Goal: Browse casually: Explore the website without a specific task or goal

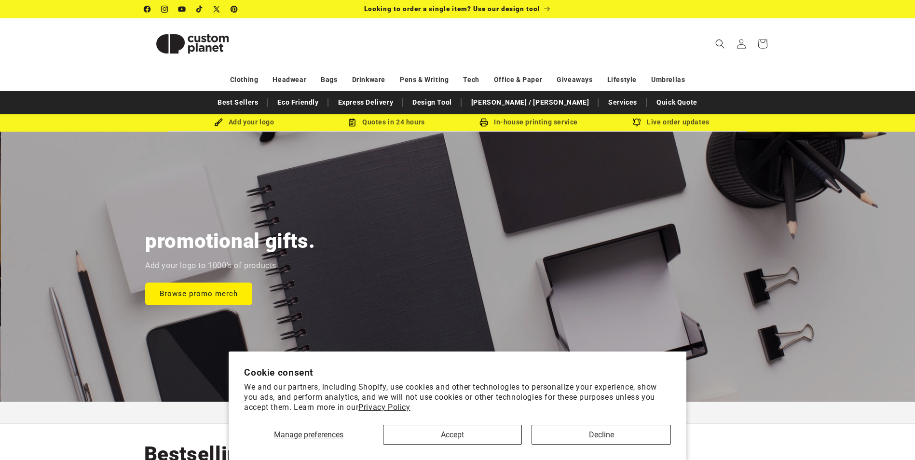
scroll to position [0, 1831]
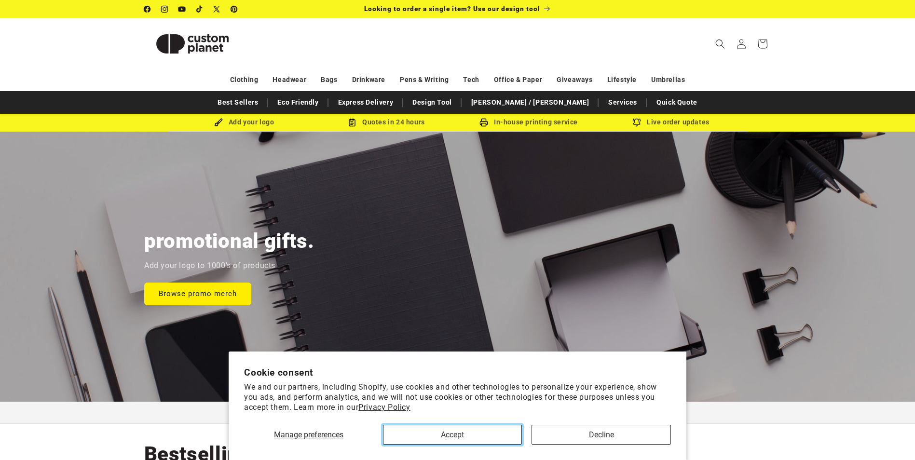
click at [453, 436] on button "Accept" at bounding box center [452, 435] width 139 height 20
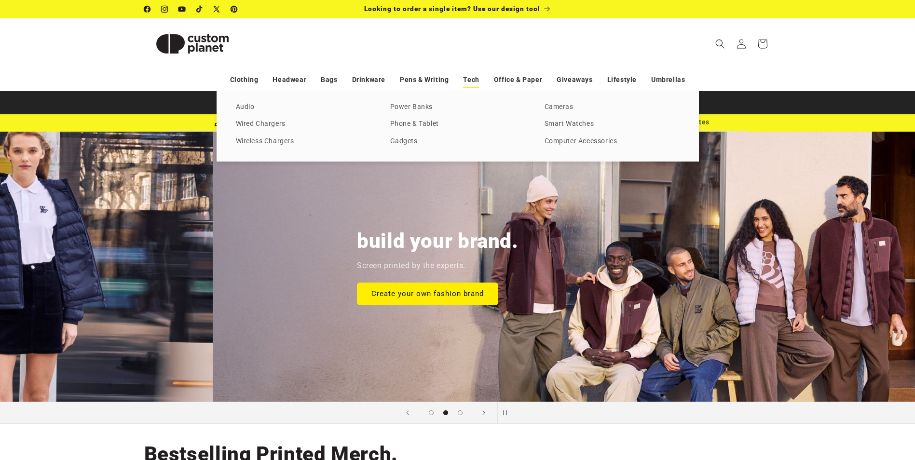
scroll to position [0, 915]
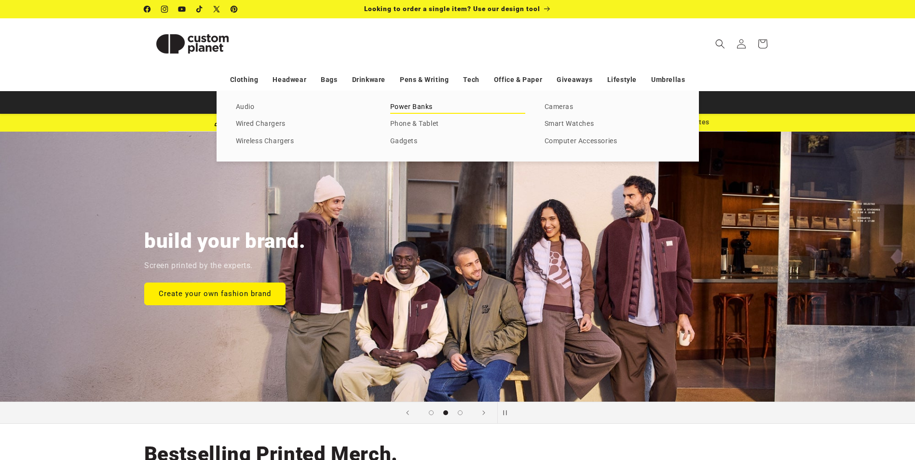
click at [422, 108] on link "Power Banks" at bounding box center [457, 107] width 135 height 13
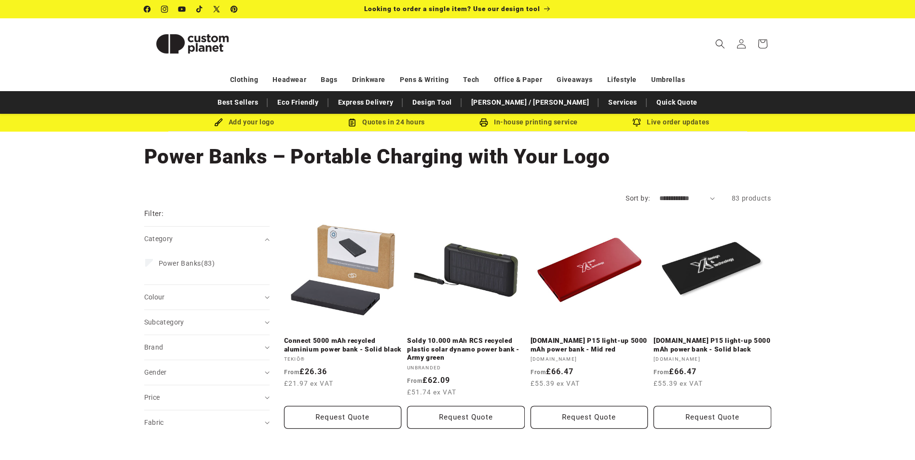
click at [670, 197] on select "**********" at bounding box center [687, 199] width 55 height 10
select select "**********"
click at [660, 194] on select "**********" at bounding box center [687, 199] width 55 height 10
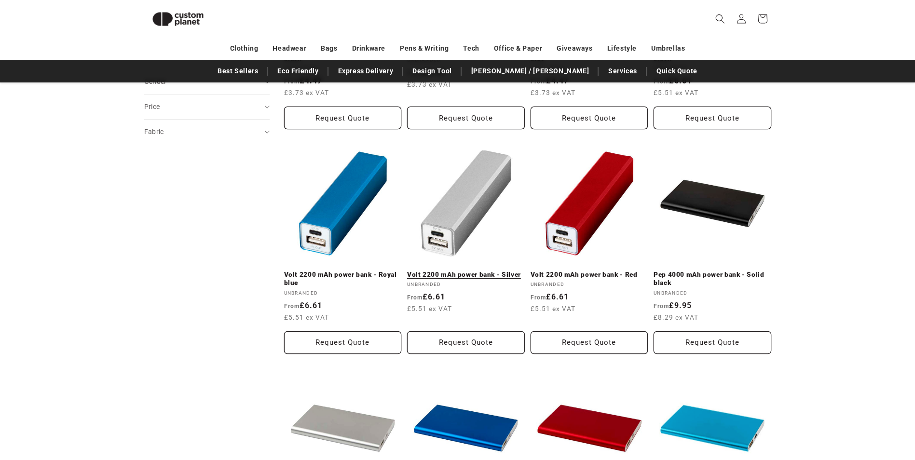
scroll to position [277, 0]
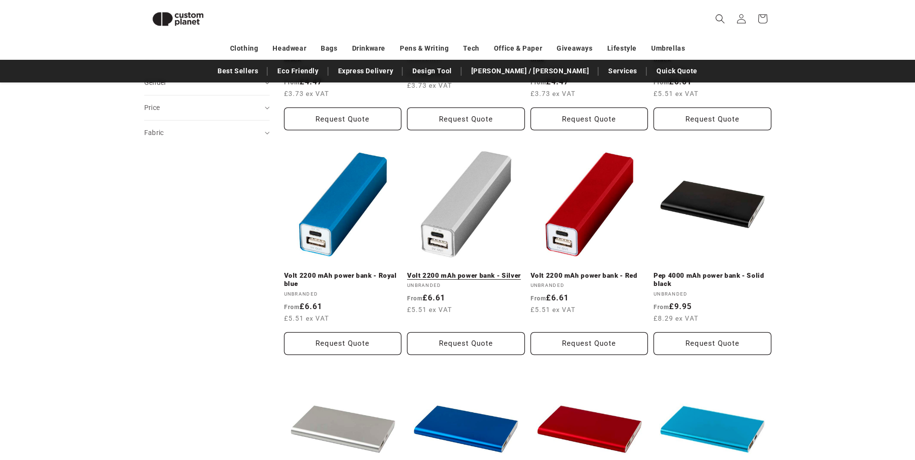
click at [465, 272] on link "Volt 2200 mAh power bank - Silver" at bounding box center [466, 276] width 118 height 9
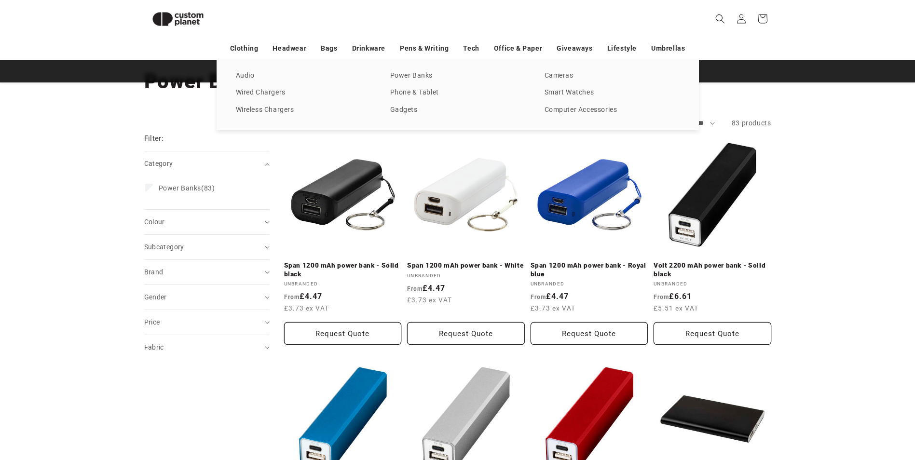
scroll to position [36, 0]
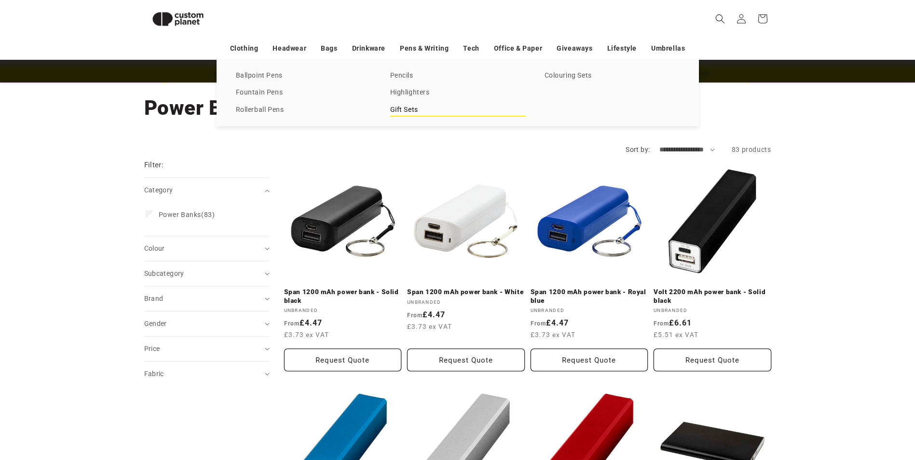
click at [412, 108] on link "Gift Sets" at bounding box center [457, 110] width 135 height 13
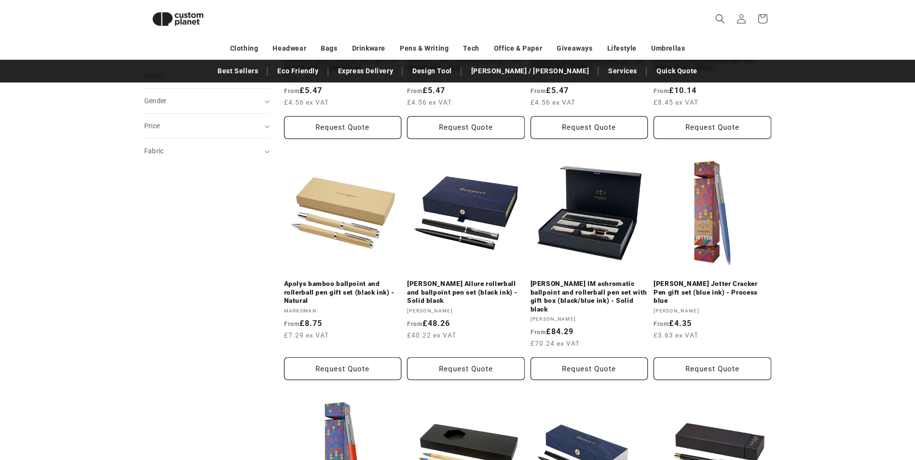
scroll to position [132, 0]
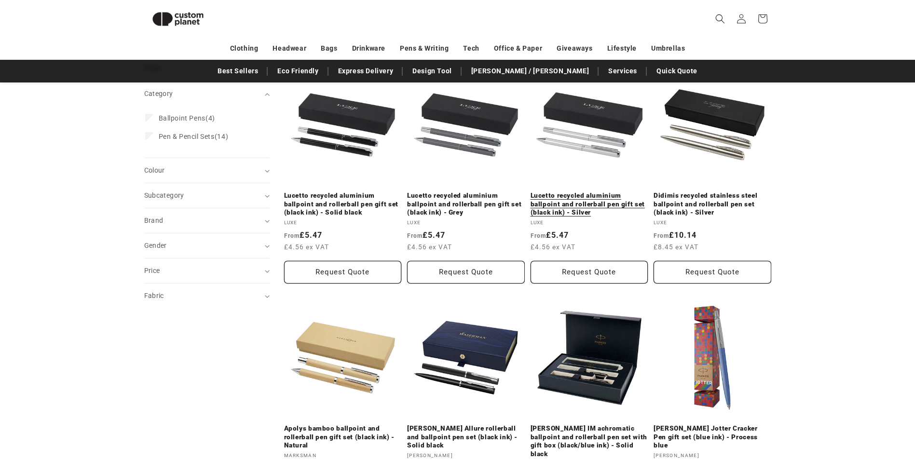
click at [580, 192] on link "Lucetto recycled aluminium ballpoint and rollerball pen gift set (black ink) - …" at bounding box center [590, 205] width 118 height 26
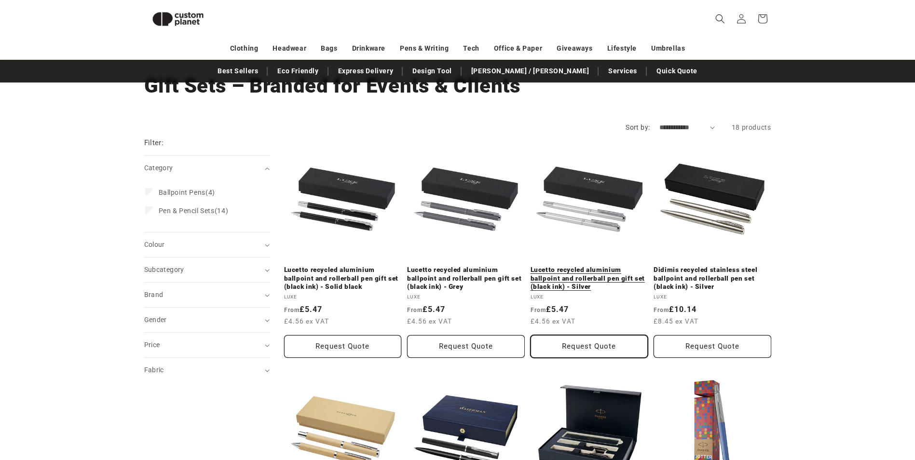
scroll to position [36, 0]
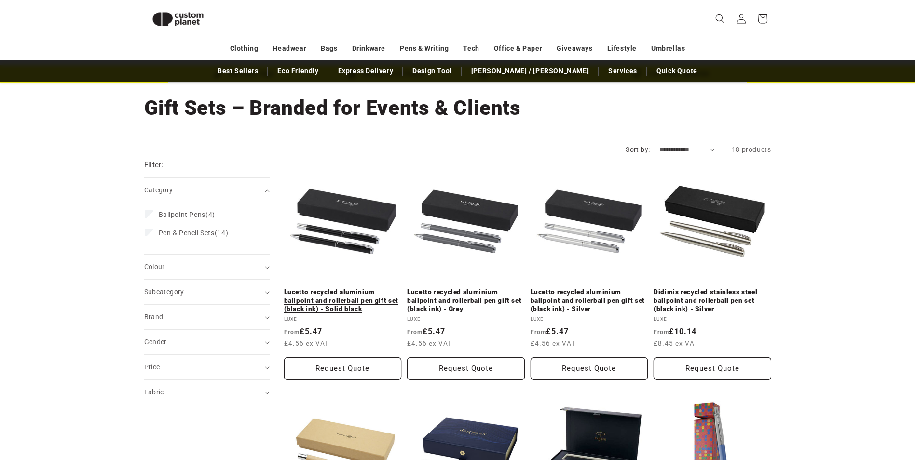
click at [358, 288] on link "Lucetto recycled aluminium ballpoint and rollerball pen gift set (black ink) - …" at bounding box center [343, 301] width 118 height 26
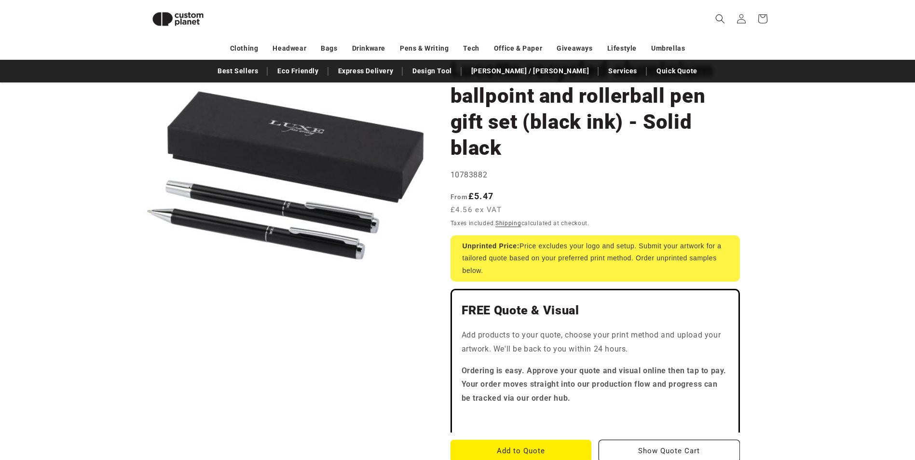
scroll to position [83, 0]
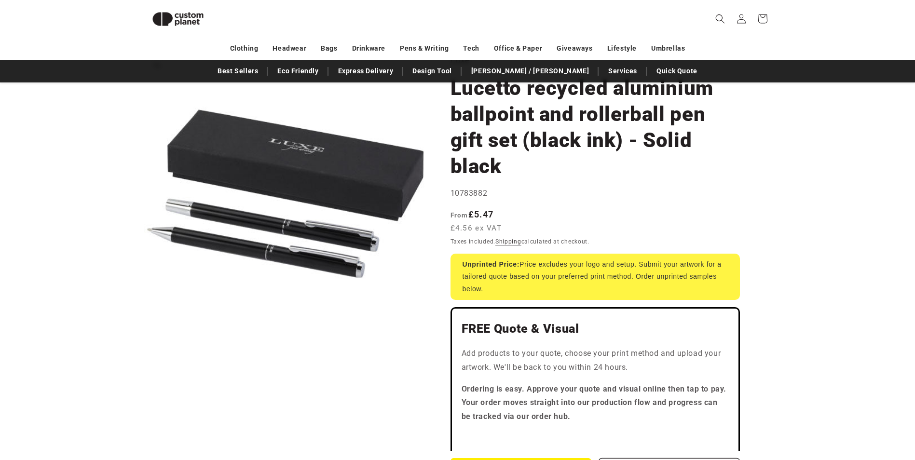
click at [144, 335] on button "Open media 1 in modal" at bounding box center [144, 335] width 0 height 0
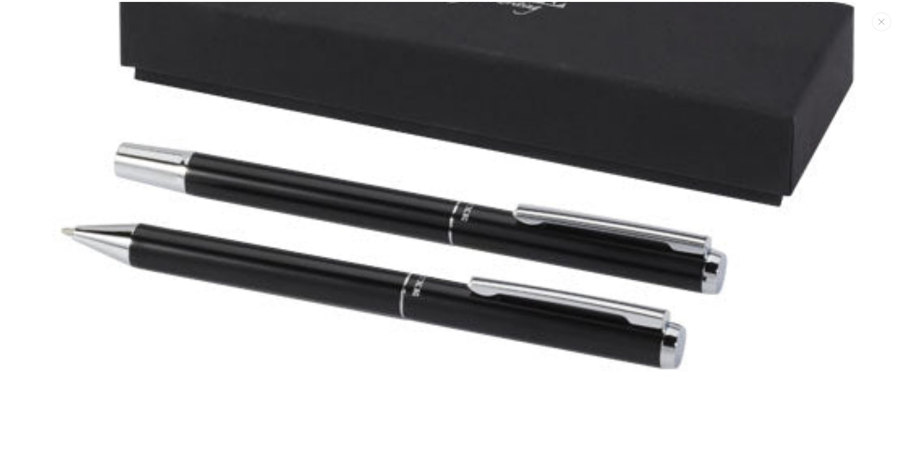
scroll to position [299, 0]
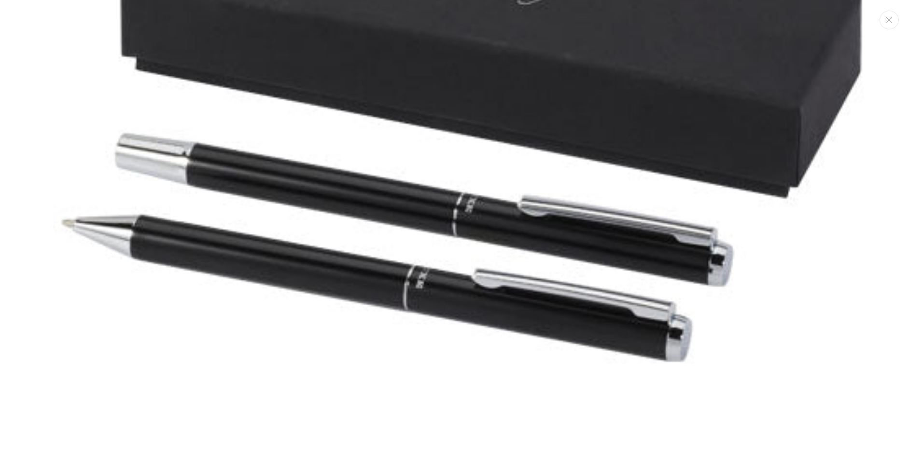
click at [818, 87] on img "Media gallery" at bounding box center [461, 118] width 817 height 817
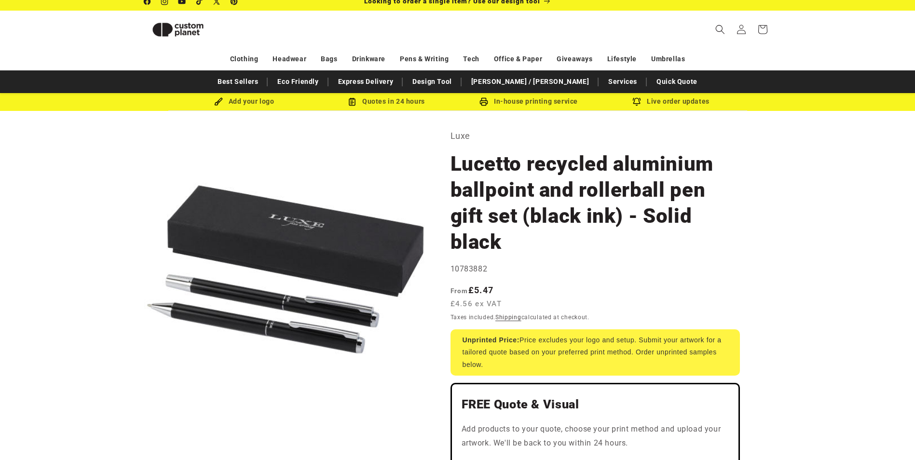
scroll to position [0, 0]
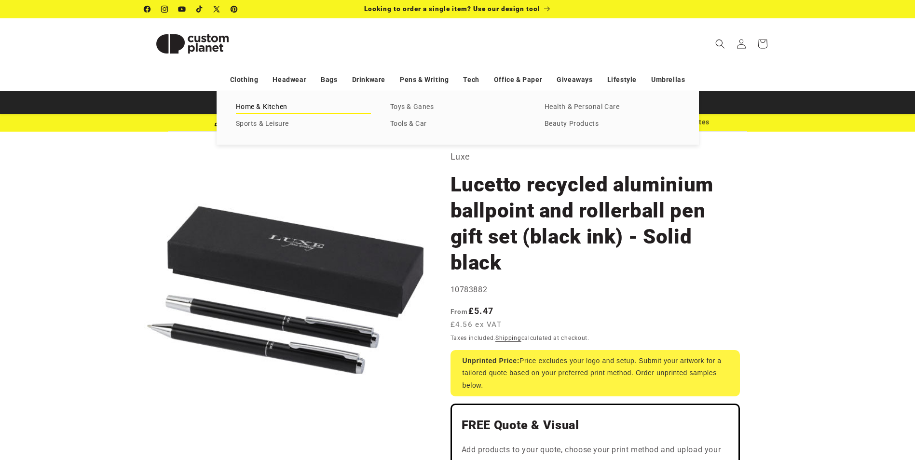
click at [280, 105] on link "Home & Kitchen" at bounding box center [303, 107] width 135 height 13
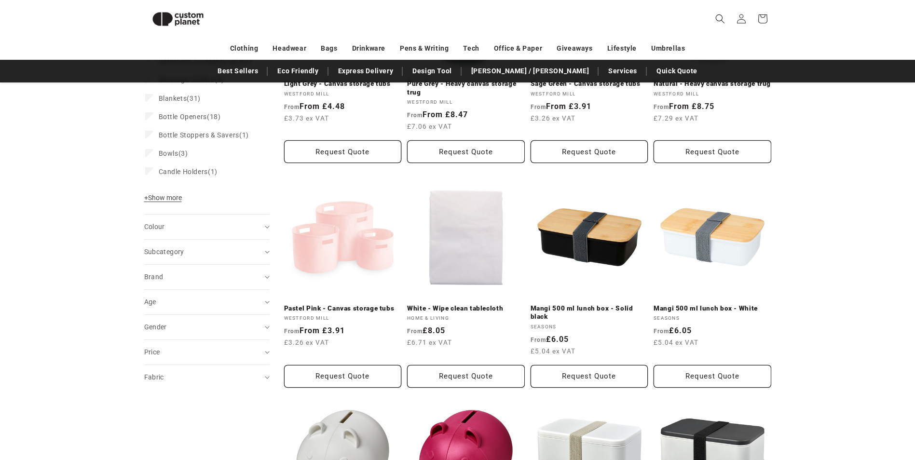
scroll to position [180, 0]
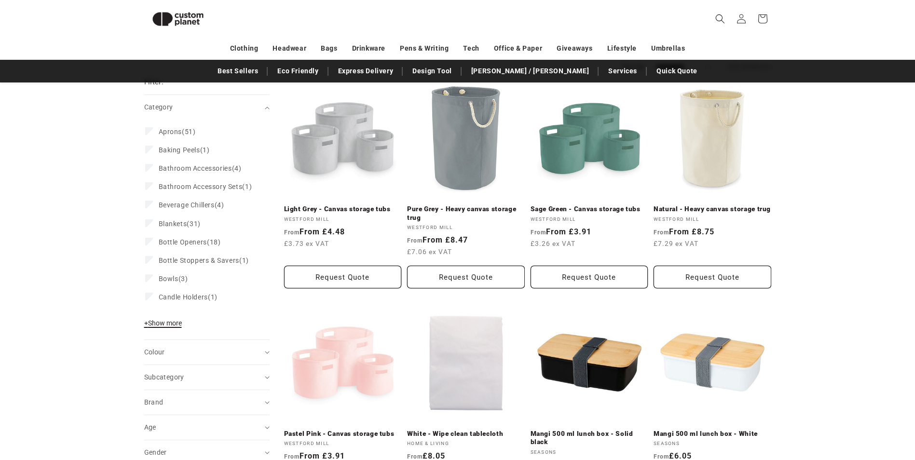
click at [170, 327] on span "+ Show more" at bounding box center [163, 323] width 38 height 8
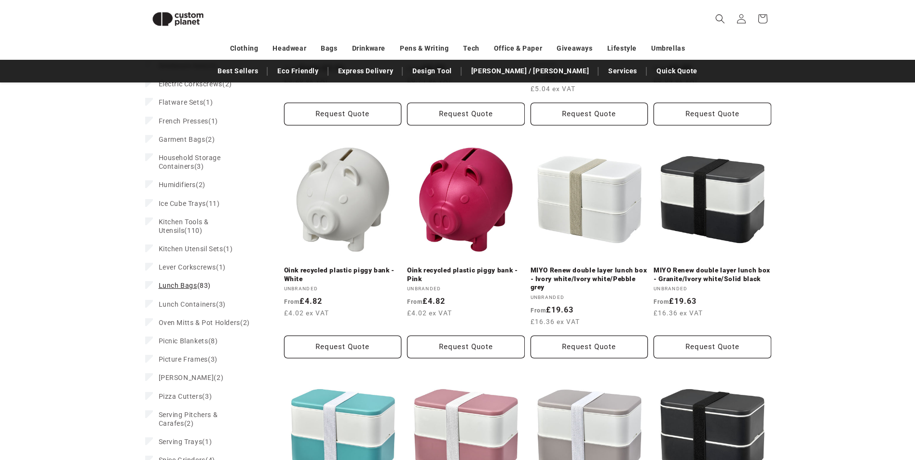
scroll to position [567, 0]
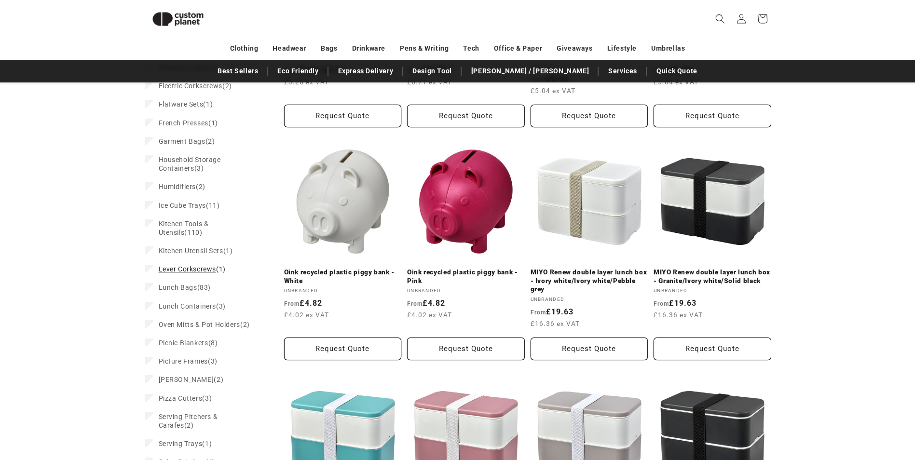
click at [194, 273] on span "Lever Corkscrews" at bounding box center [188, 269] width 58 height 8
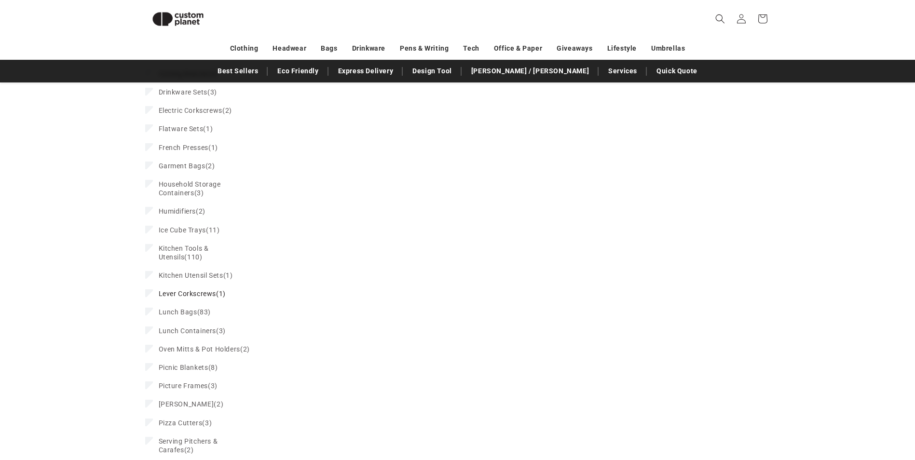
scroll to position [83, 0]
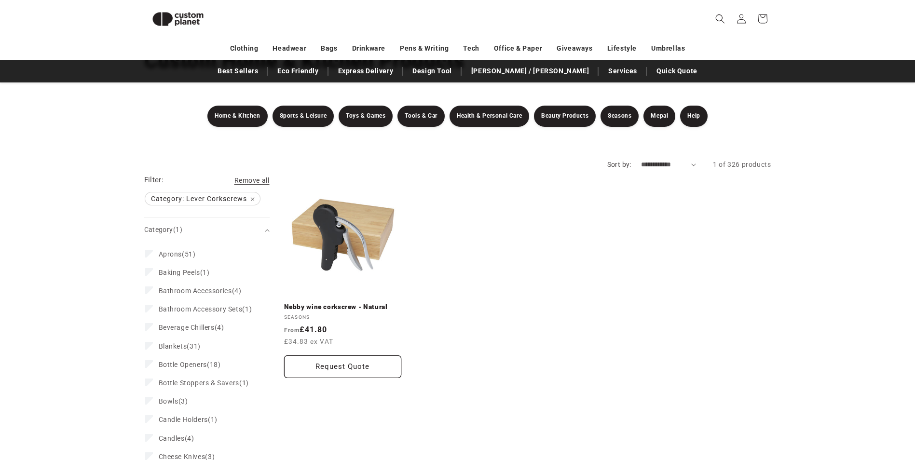
drag, startPoint x: 253, startPoint y: 198, endPoint x: 247, endPoint y: 208, distance: 12.3
click at [253, 198] on span "Category: Lever Corkscrews Remove filter" at bounding box center [202, 199] width 115 height 13
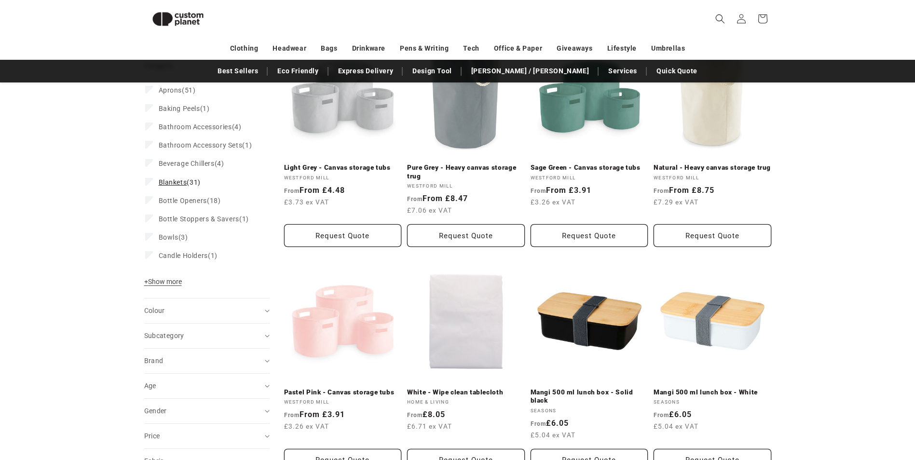
scroll to position [227, 0]
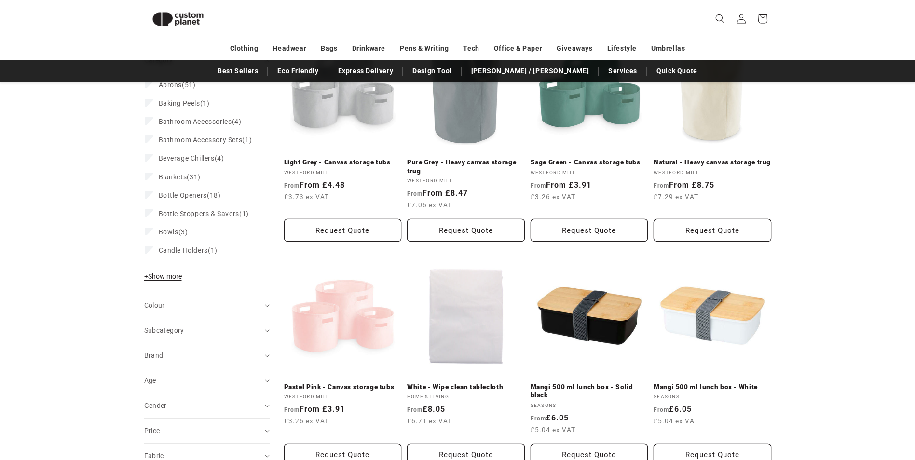
click at [172, 280] on span "+ Show more" at bounding box center [163, 277] width 38 height 8
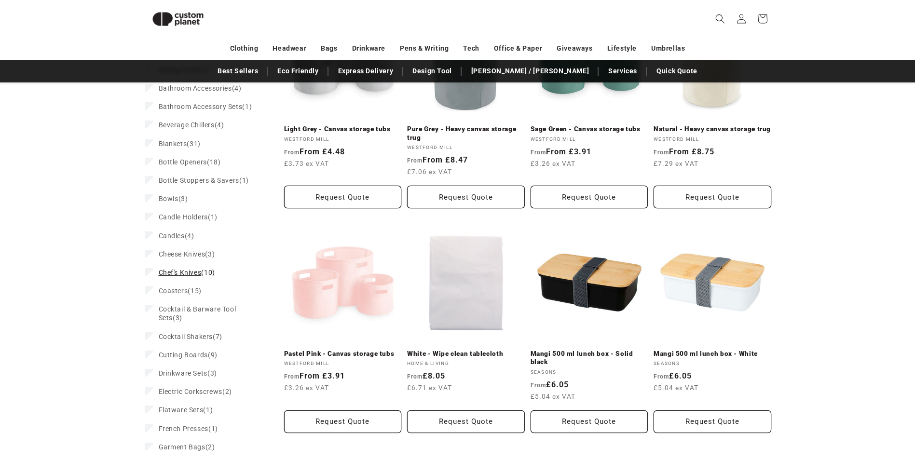
scroll to position [276, 0]
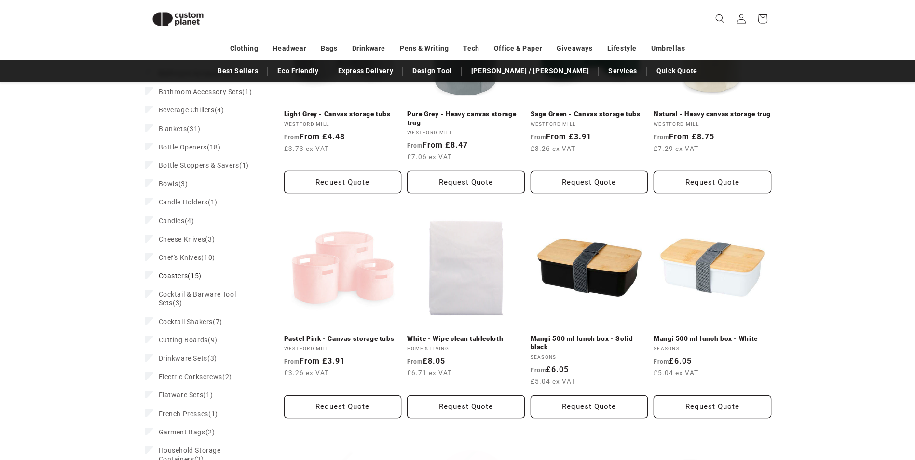
click at [189, 280] on span "Coasters (15)" at bounding box center [180, 276] width 43 height 9
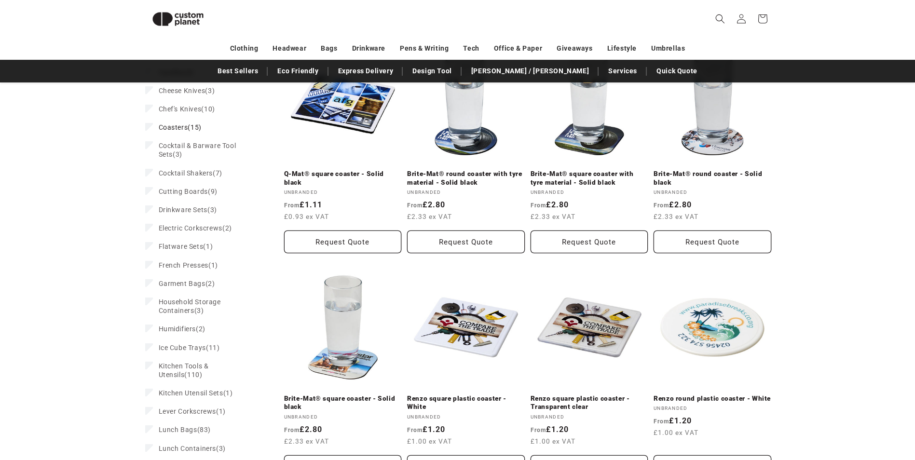
scroll to position [445, 0]
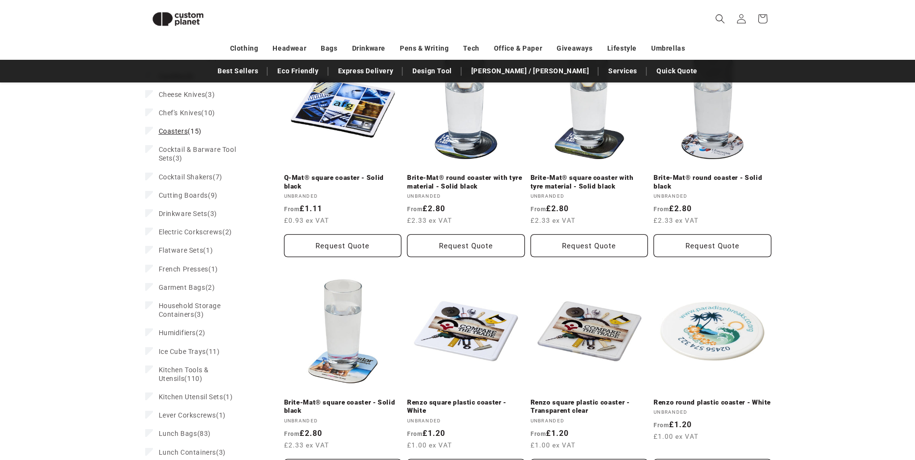
click at [151, 132] on icon at bounding box center [149, 130] width 5 height 3
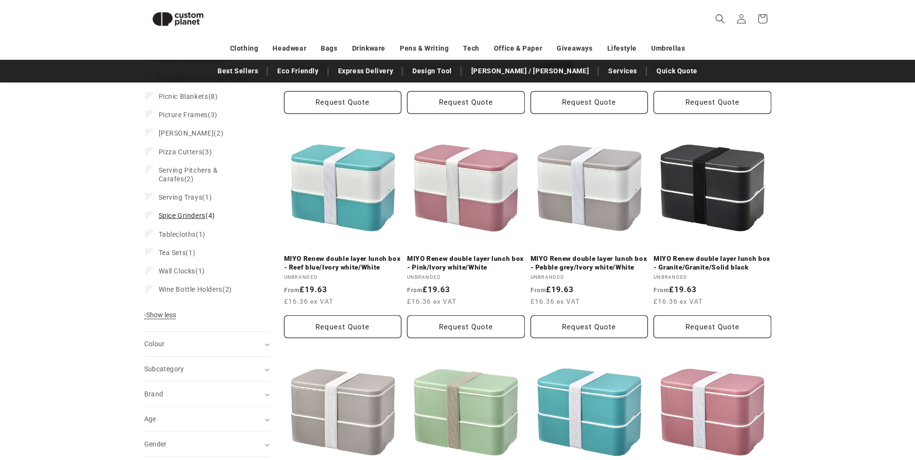
scroll to position [830, 0]
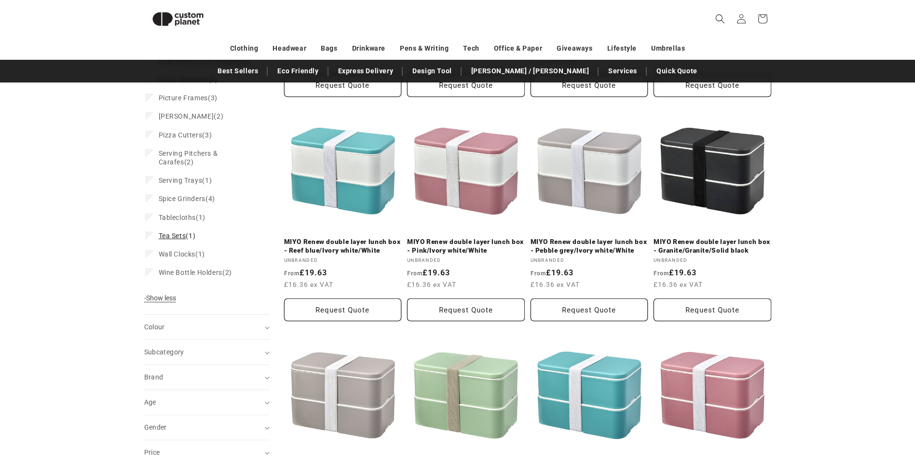
click at [177, 240] on span "Tea Sets" at bounding box center [173, 236] width 28 height 8
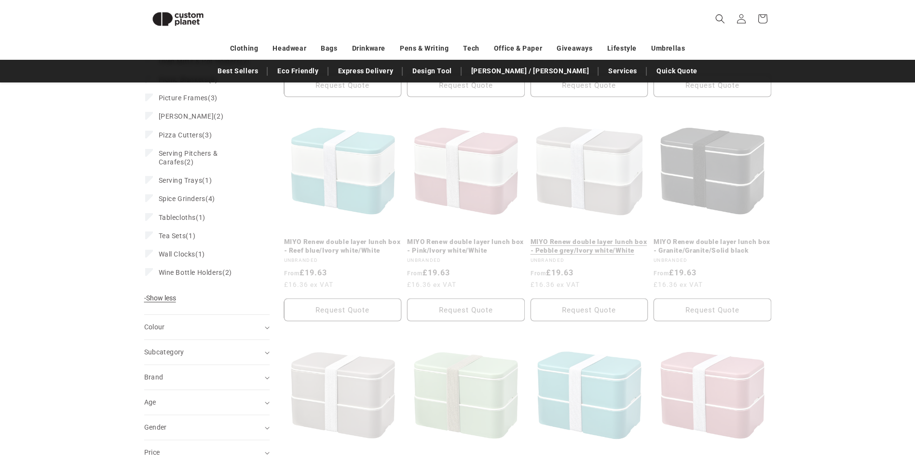
scroll to position [83, 0]
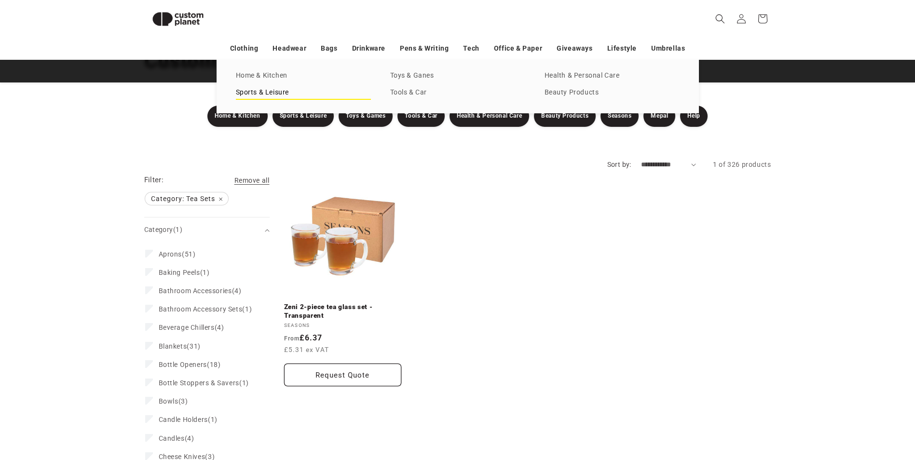
click at [269, 91] on link "Sports & Leisure" at bounding box center [303, 92] width 135 height 13
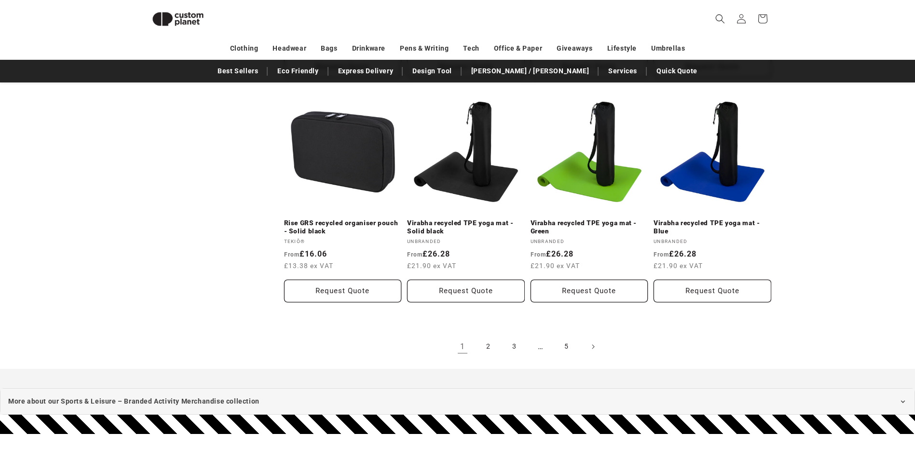
scroll to position [1001, 0]
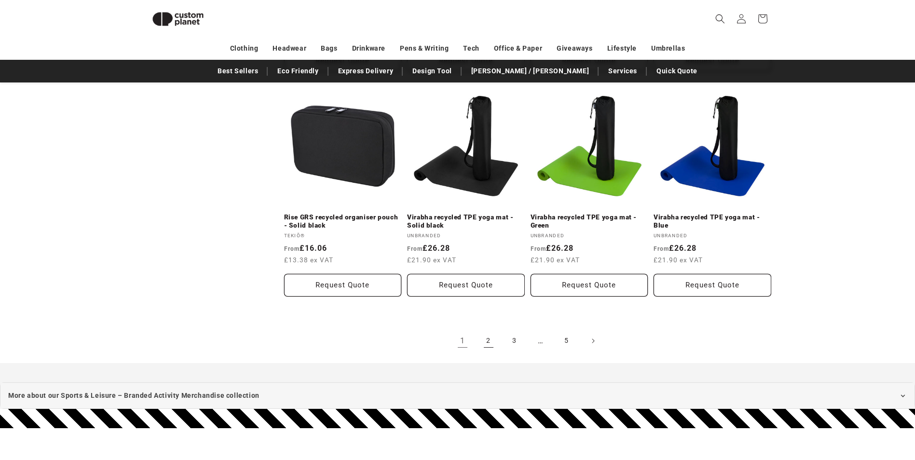
click at [486, 331] on link "2" at bounding box center [488, 341] width 21 height 21
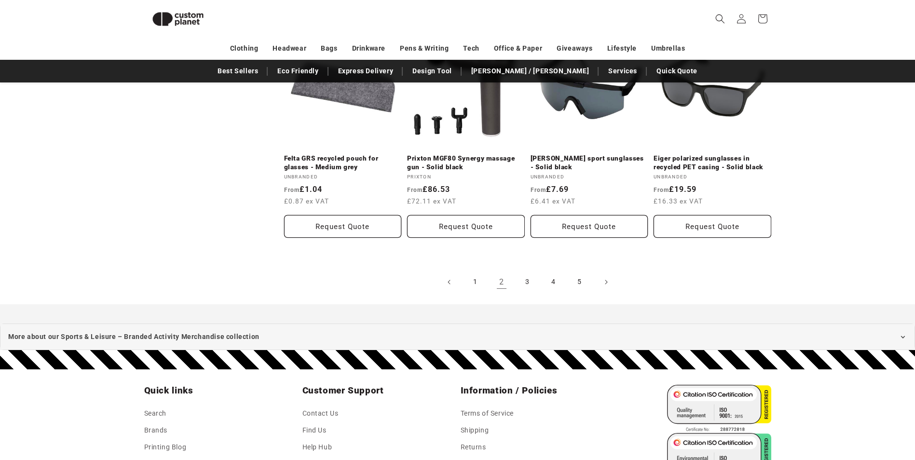
scroll to position [1097, 0]
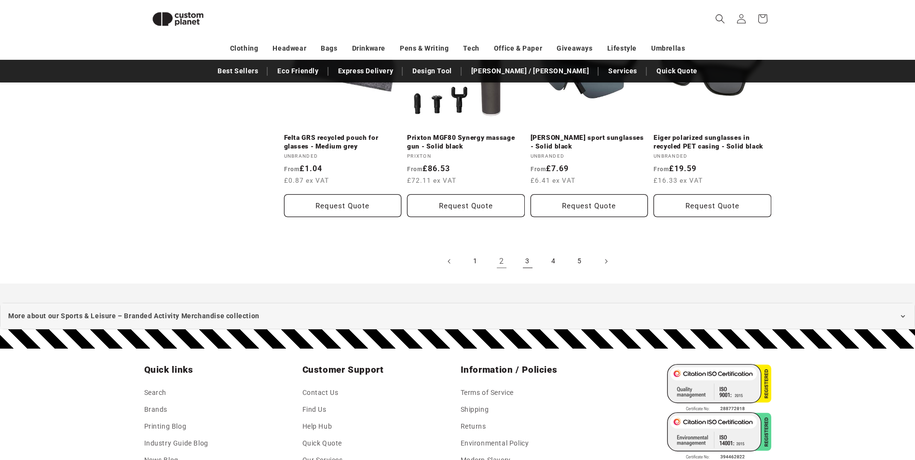
click at [527, 254] on link "3" at bounding box center [527, 261] width 21 height 21
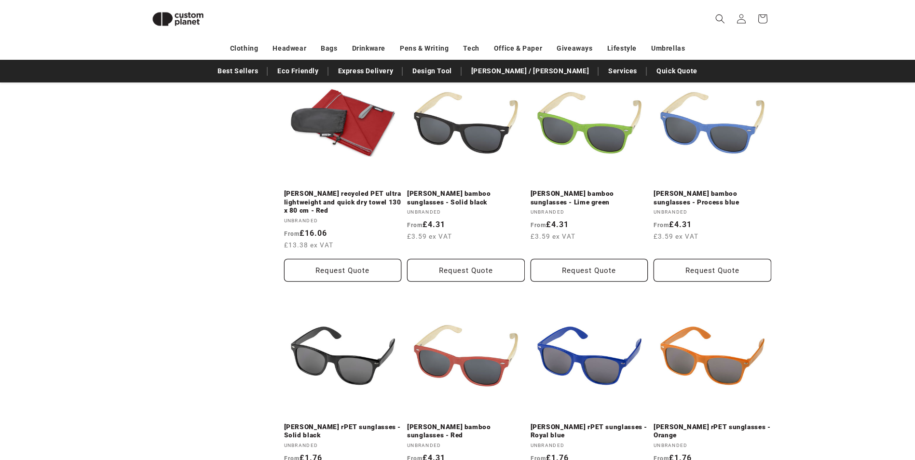
scroll to position [1000, 0]
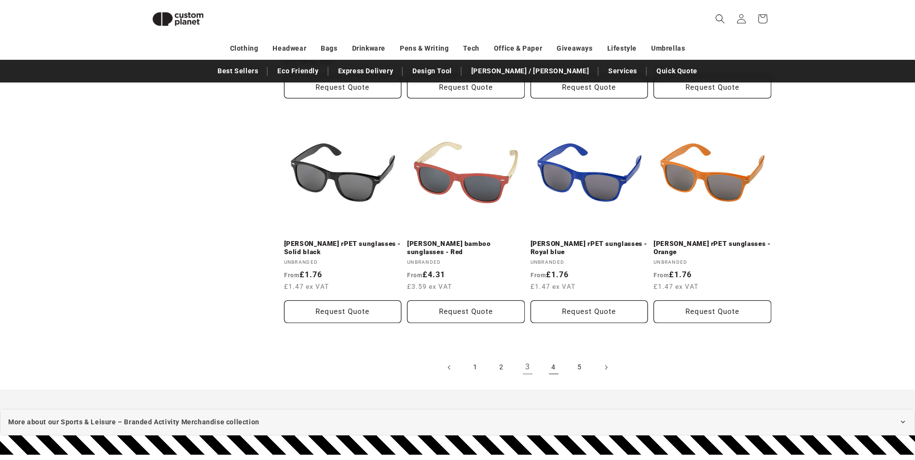
click at [554, 367] on link "4" at bounding box center [553, 367] width 21 height 21
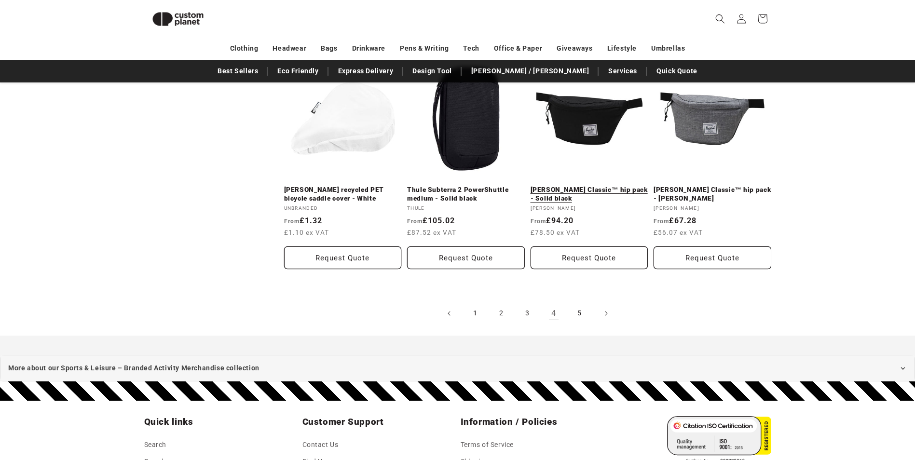
scroll to position [1049, 0]
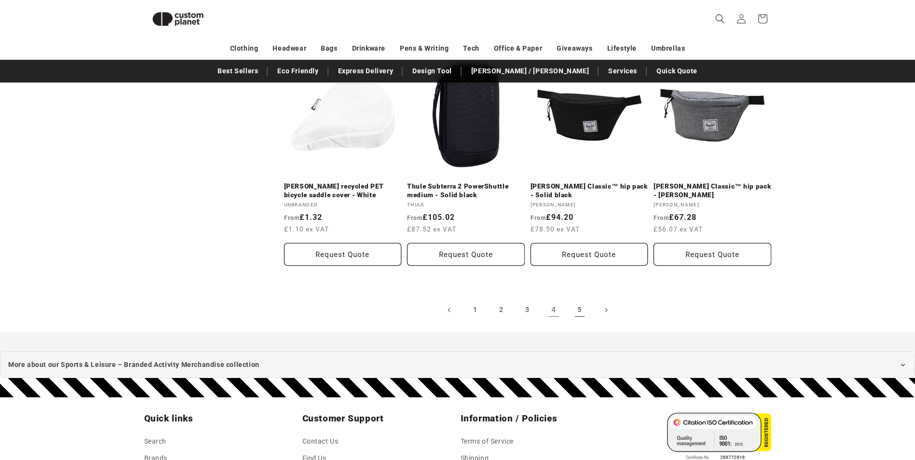
click at [582, 307] on link "5" at bounding box center [579, 310] width 21 height 21
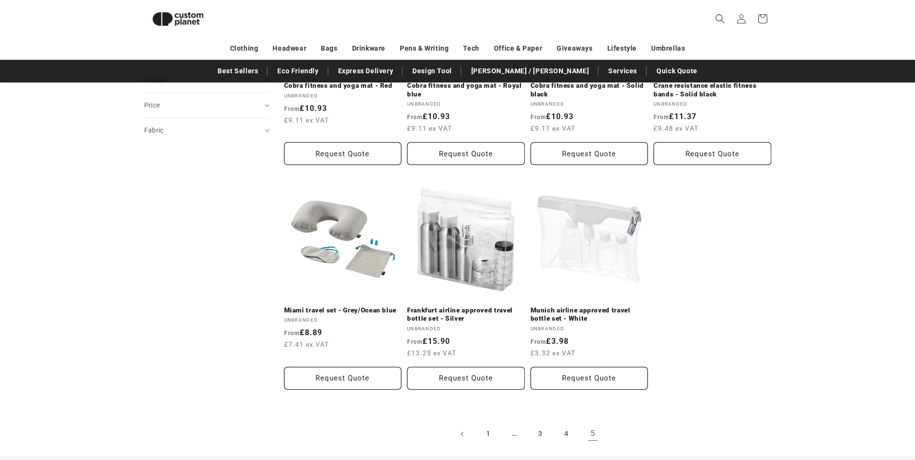
scroll to position [470, 0]
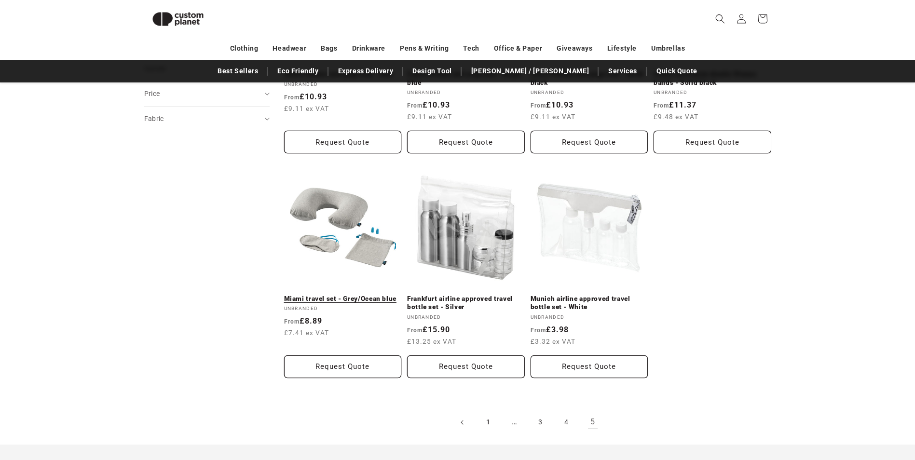
click at [340, 295] on link "Miami travel set - Grey/Ocean blue" at bounding box center [343, 299] width 118 height 9
click at [570, 295] on link "Munich airline approved travel bottle set - White" at bounding box center [590, 303] width 118 height 17
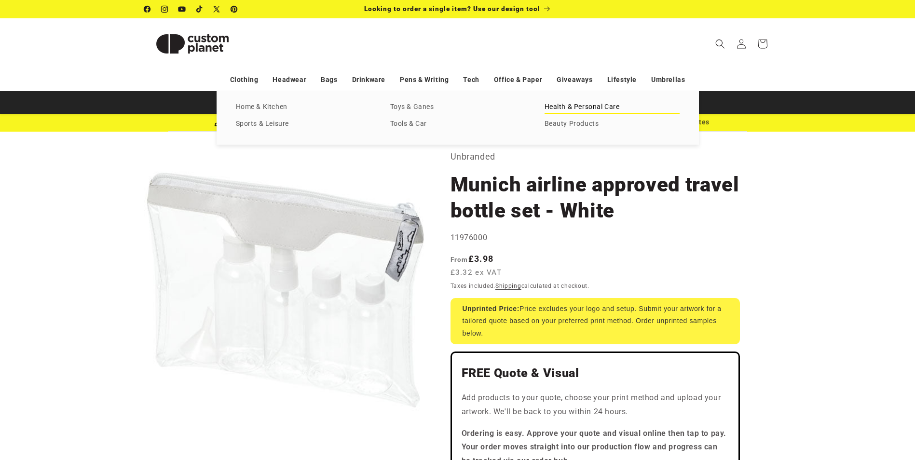
click at [602, 104] on link "Health & Personal Care" at bounding box center [612, 107] width 135 height 13
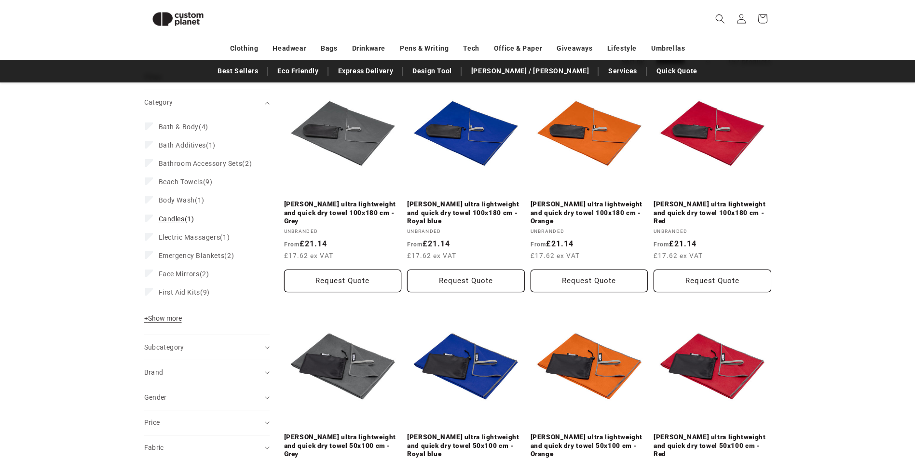
scroll to position [132, 0]
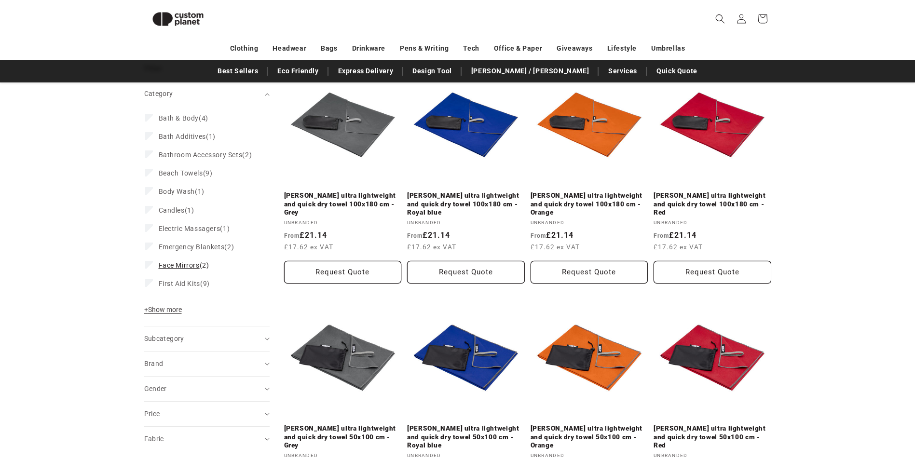
click at [185, 269] on span "Face Mirrors" at bounding box center [179, 266] width 41 height 8
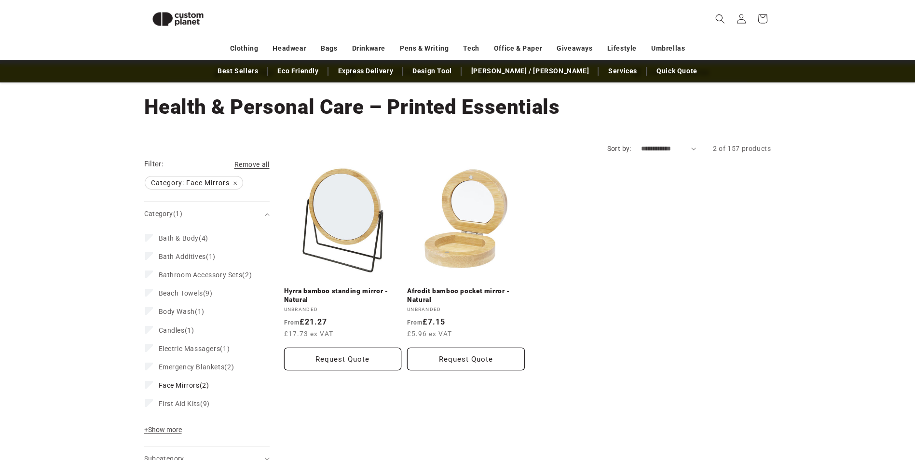
scroll to position [36, 0]
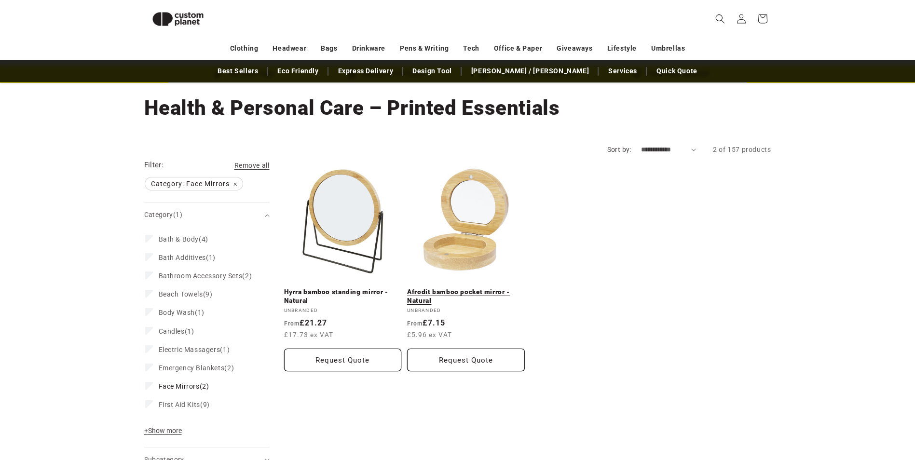
click at [480, 288] on link "Afrodit bamboo pocket mirror - Natural" at bounding box center [466, 296] width 118 height 17
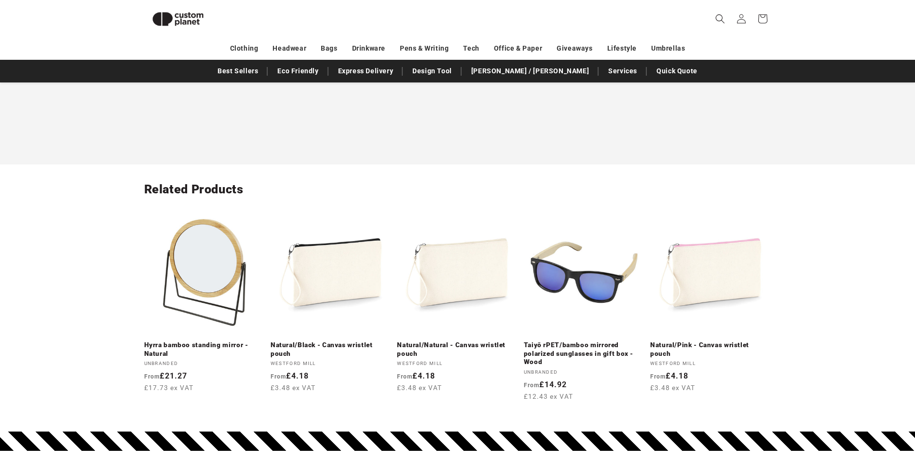
scroll to position [1049, 0]
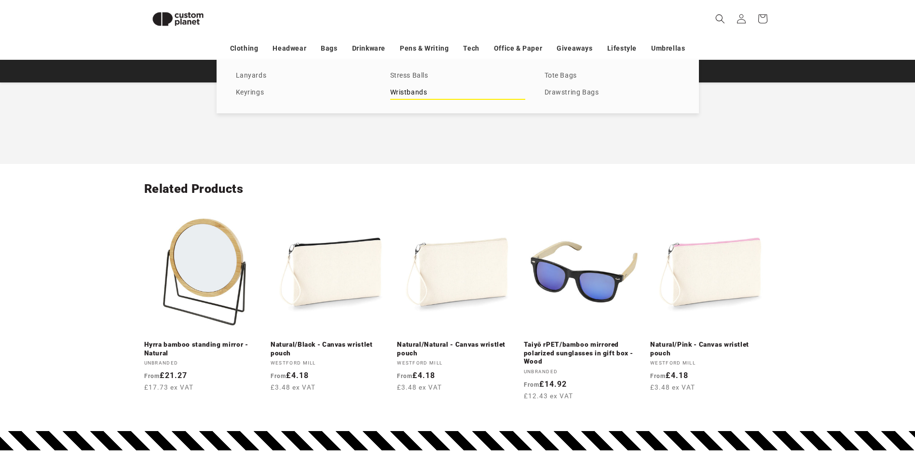
click at [417, 90] on link "Wristbands" at bounding box center [457, 92] width 135 height 13
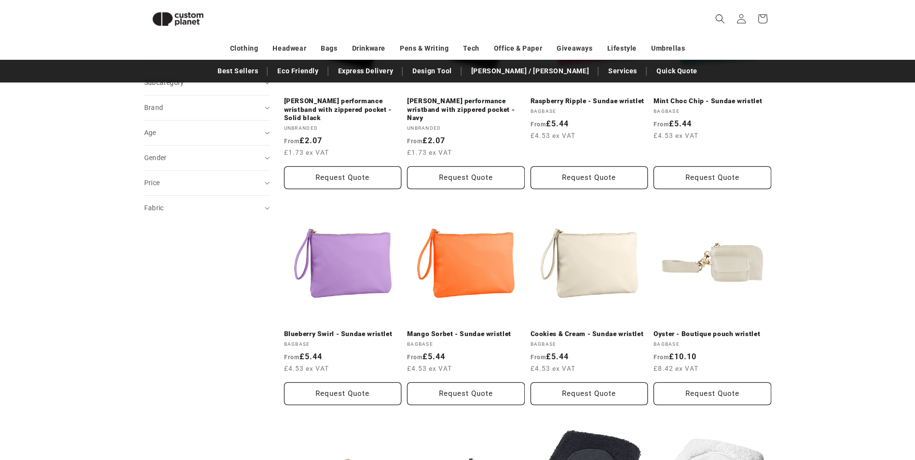
scroll to position [228, 0]
click at [575, 329] on link "Cookies & Cream - Sundae wristlet" at bounding box center [590, 333] width 118 height 9
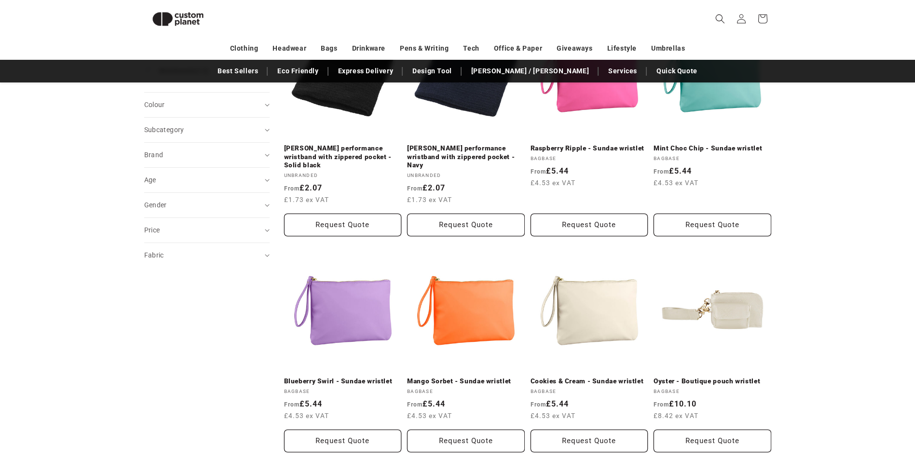
scroll to position [0, 0]
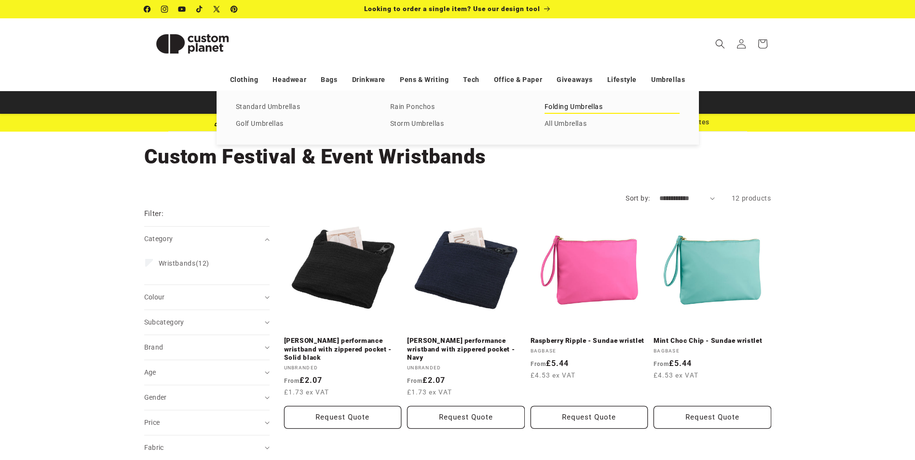
click at [580, 109] on link "Folding Umbrellas" at bounding box center [612, 107] width 135 height 13
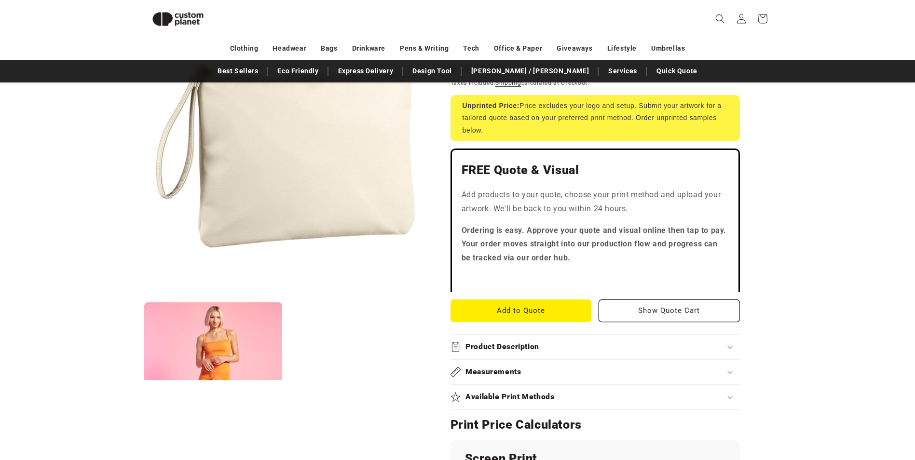
scroll to position [228, 0]
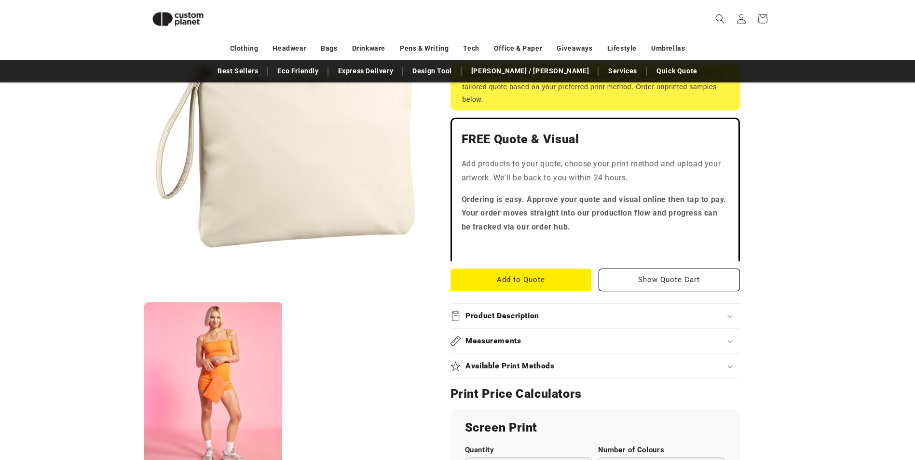
click at [480, 317] on h2 "Product Description" at bounding box center [503, 316] width 74 height 10
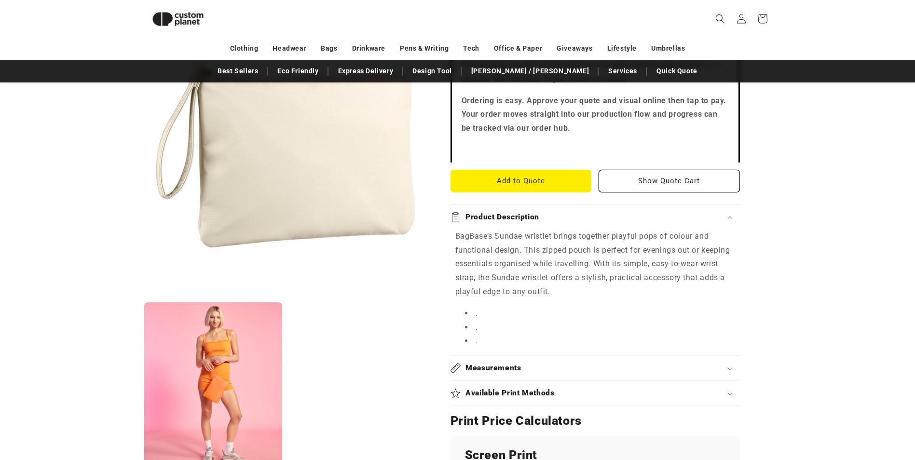
scroll to position [325, 0]
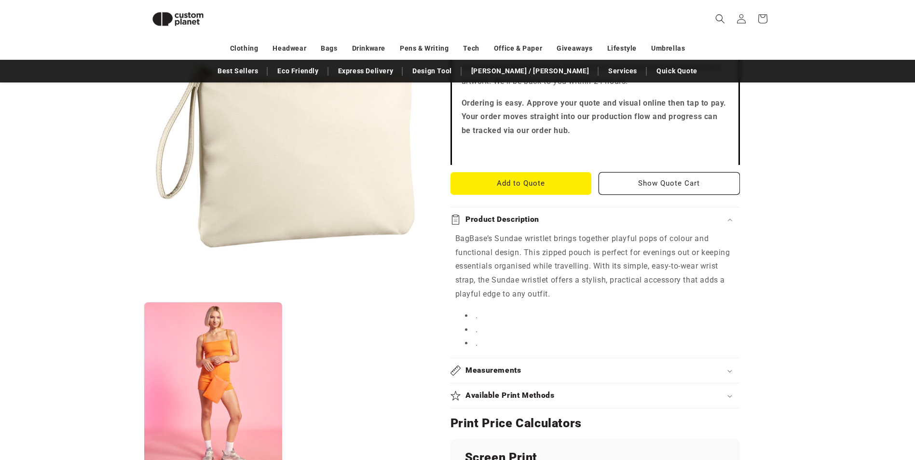
click at [482, 365] on summary "Measurements" at bounding box center [596, 371] width 290 height 25
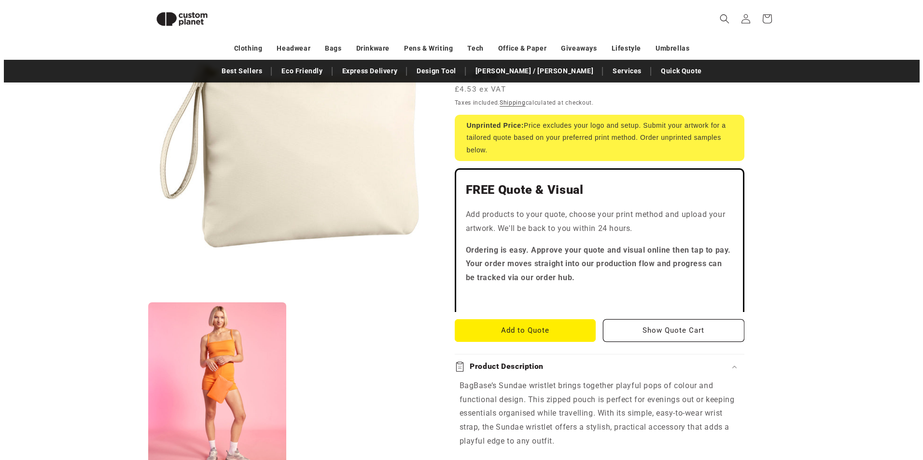
scroll to position [228, 0]
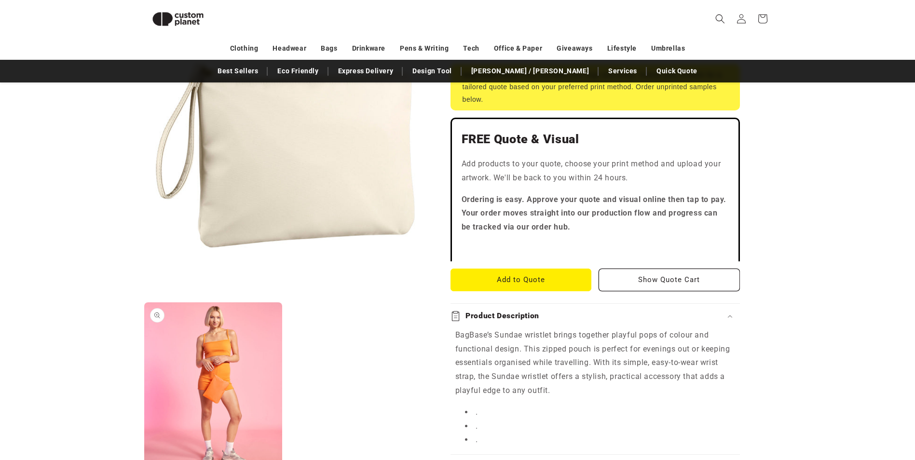
click at [144, 460] on button "Open media 2 in modal" at bounding box center [144, 469] width 0 height 0
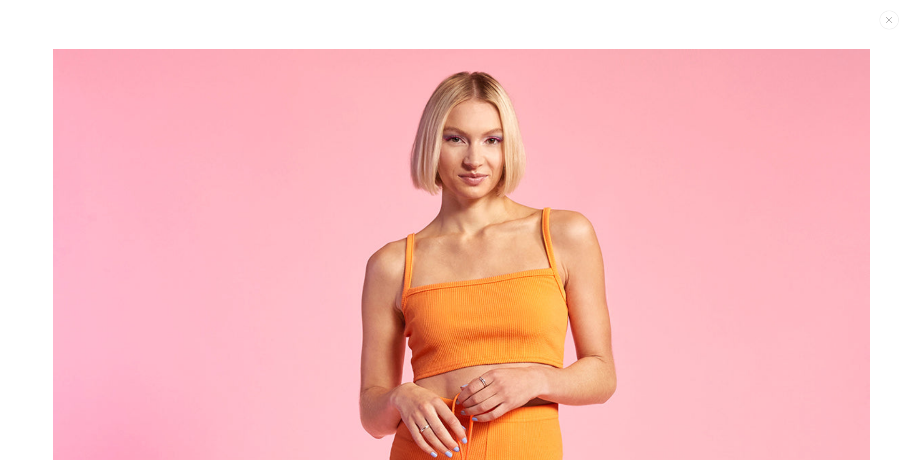
scroll to position [778, 0]
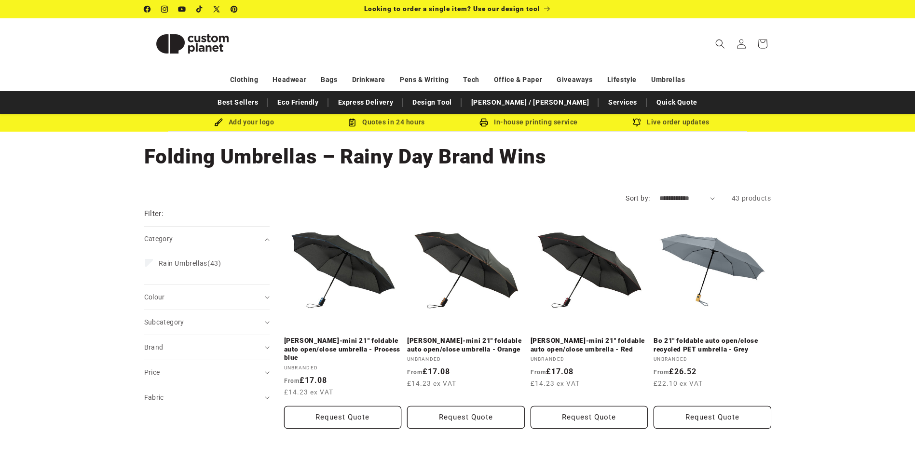
click at [685, 198] on select "**********" at bounding box center [687, 199] width 55 height 10
select select "**********"
click at [660, 194] on select "**********" at bounding box center [687, 199] width 55 height 10
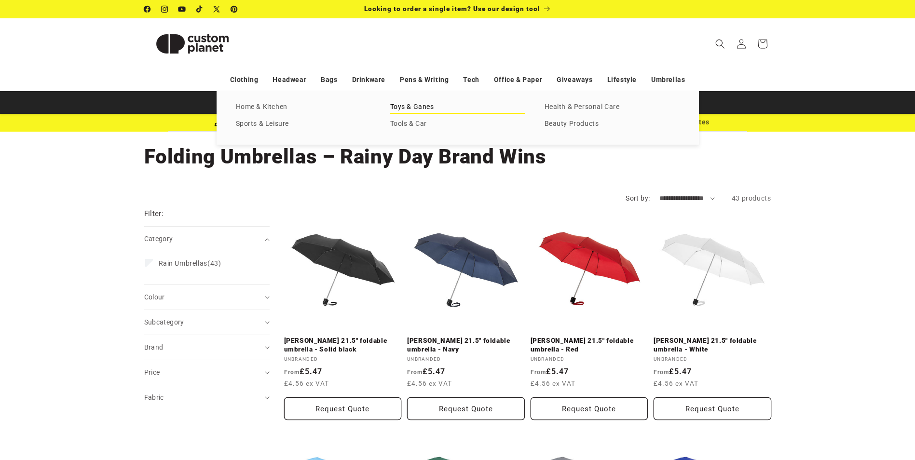
click at [417, 105] on link "Toys & Ganes" at bounding box center [457, 107] width 135 height 13
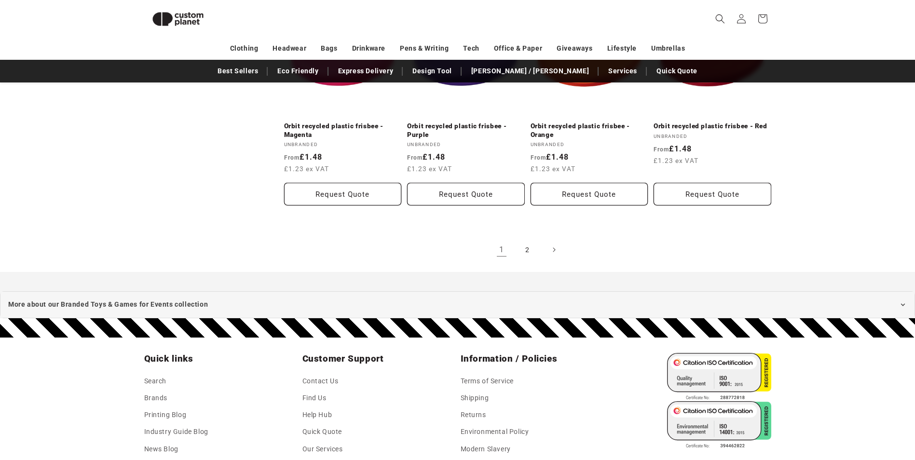
scroll to position [1097, 0]
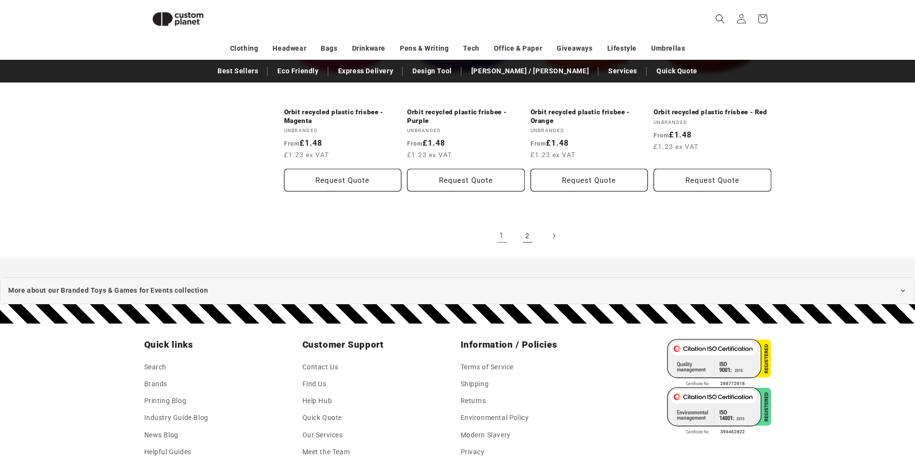
click at [527, 235] on link "2" at bounding box center [527, 235] width 21 height 21
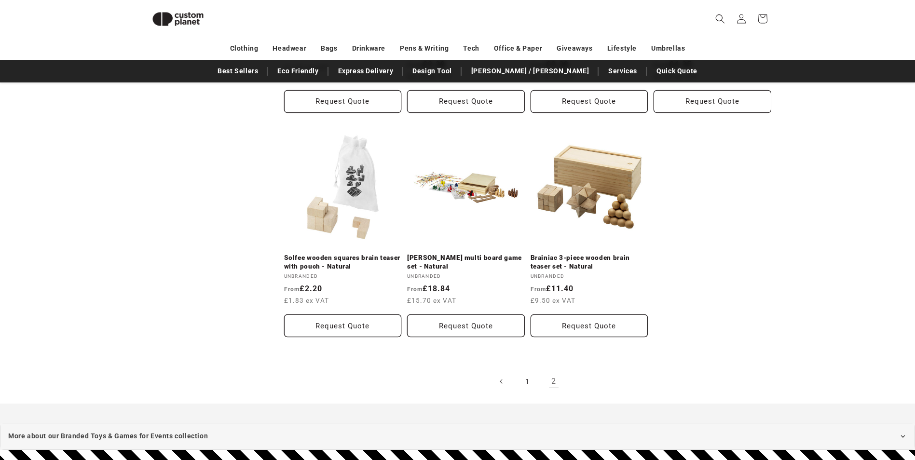
scroll to position [759, 0]
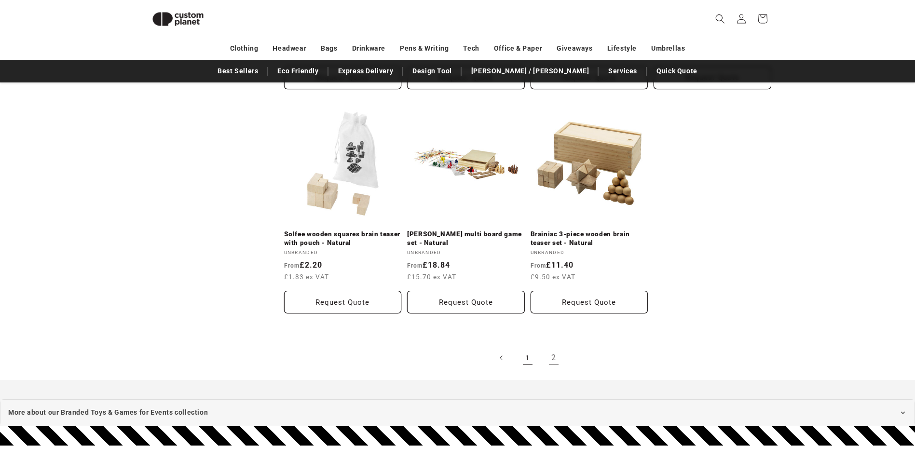
click at [527, 358] on link "1" at bounding box center [527, 357] width 21 height 21
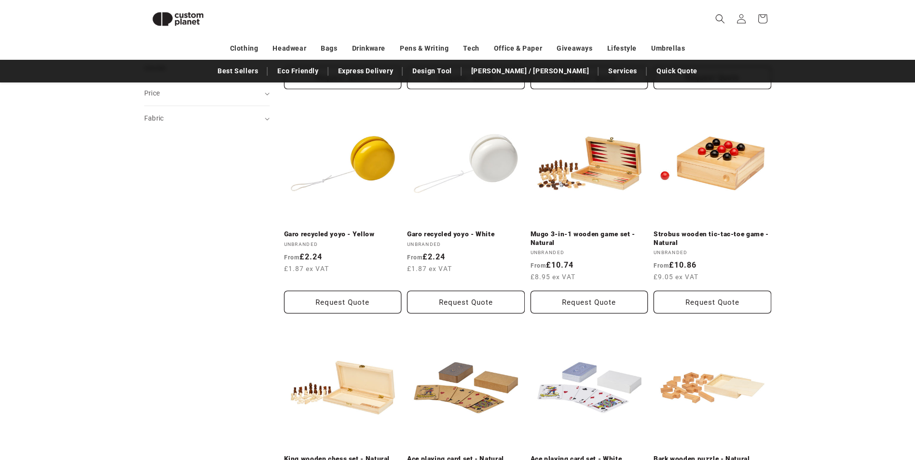
scroll to position [277, 0]
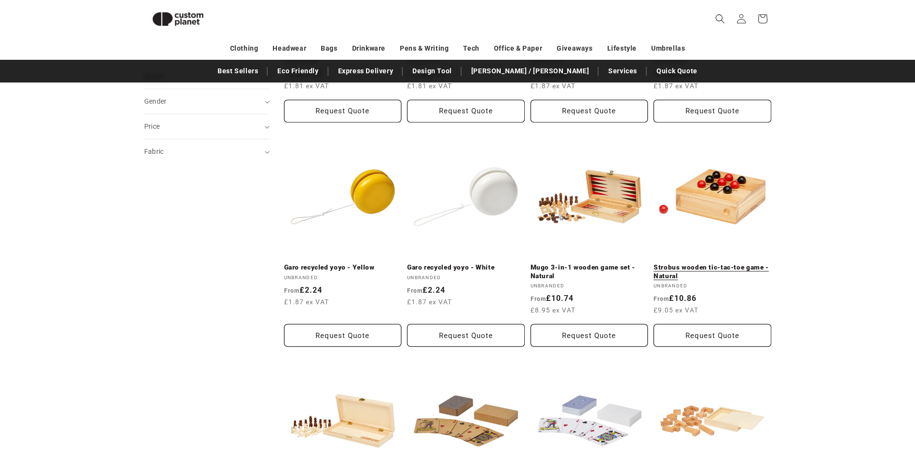
click at [726, 263] on link "Strobus wooden tic-tac-toe game - Natural" at bounding box center [713, 271] width 118 height 17
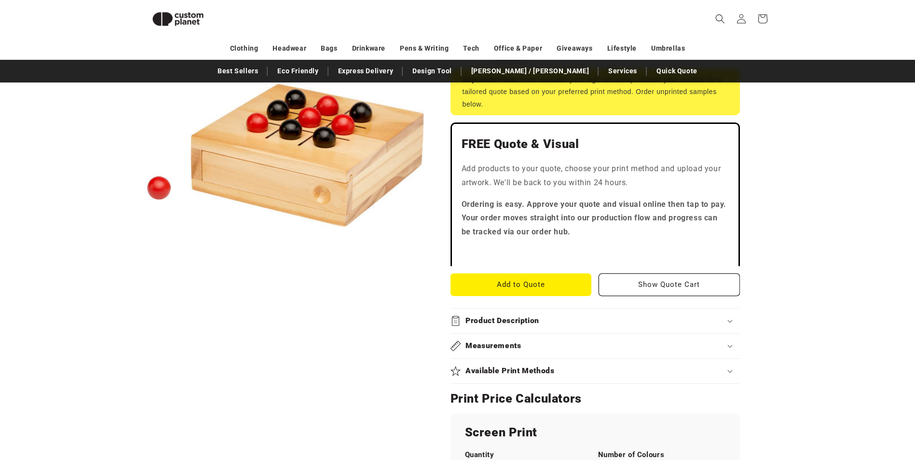
scroll to position [229, 0]
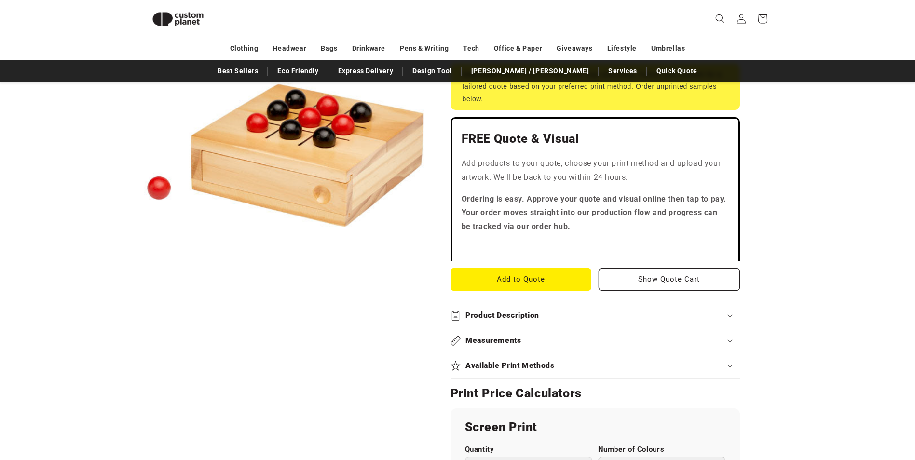
click at [494, 333] on summary "Measurements" at bounding box center [596, 341] width 290 height 25
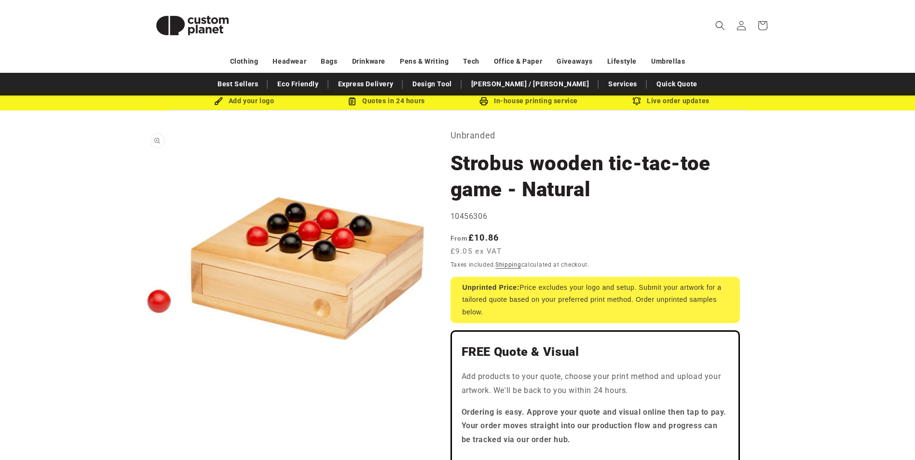
scroll to position [0, 0]
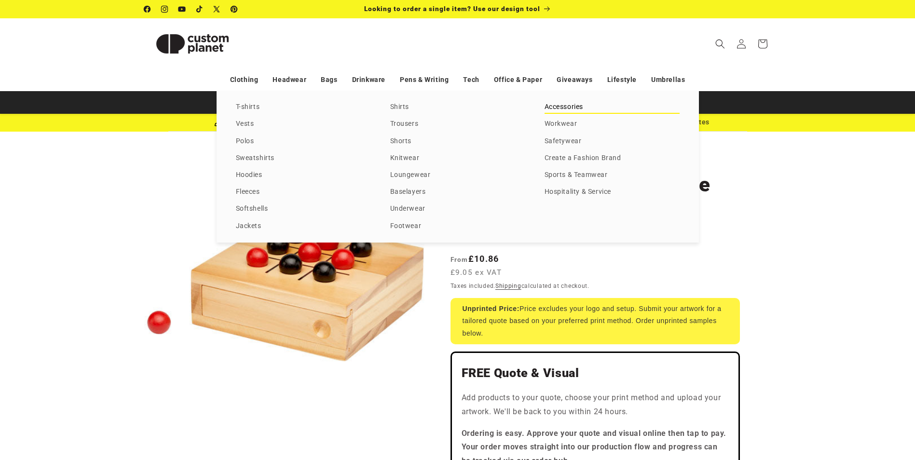
click at [574, 107] on link "Accessories" at bounding box center [612, 107] width 135 height 13
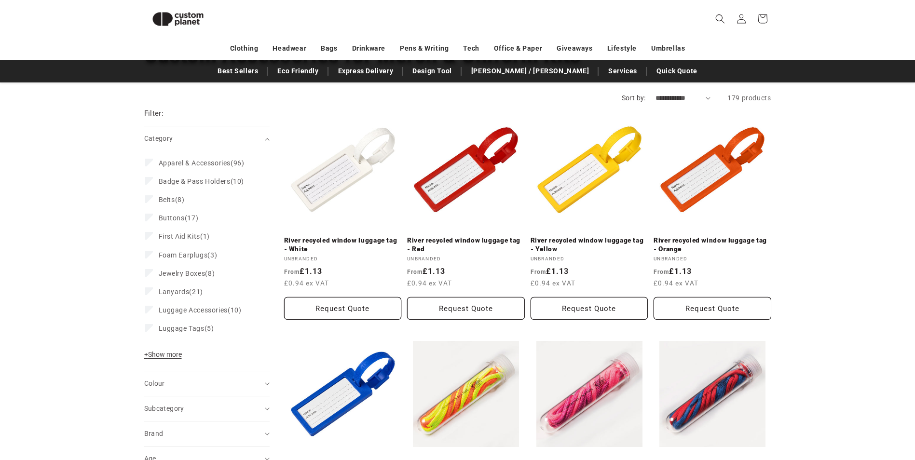
scroll to position [35, 0]
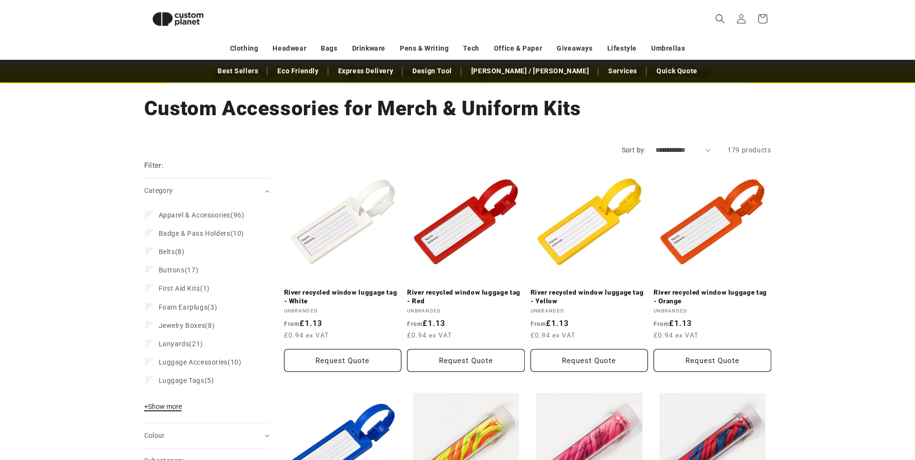
click at [173, 408] on span "+ Show more" at bounding box center [163, 407] width 38 height 8
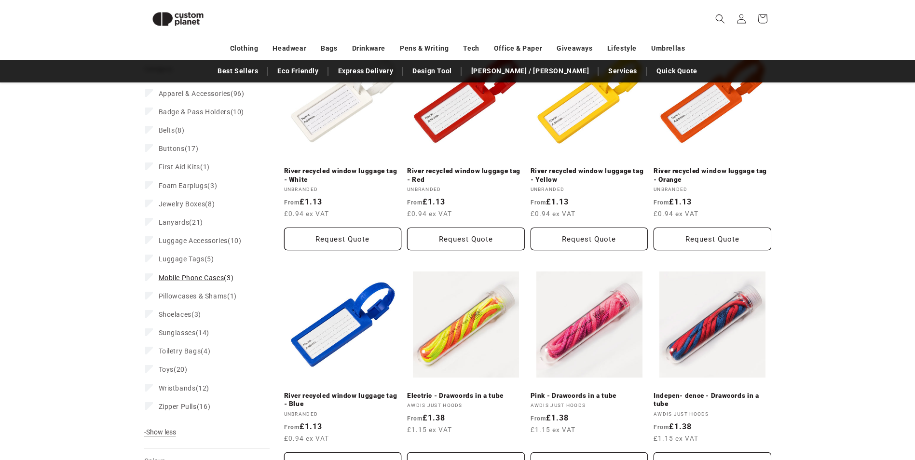
scroll to position [180, 0]
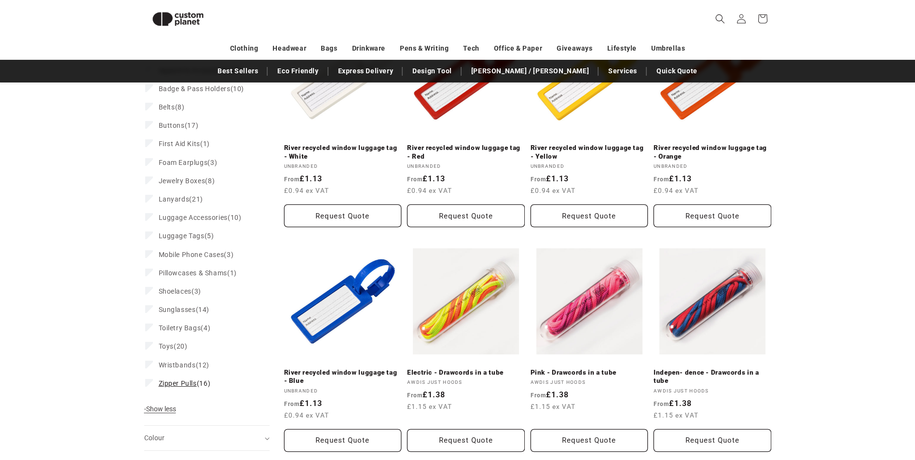
click at [191, 384] on span "Zipper Pulls" at bounding box center [178, 384] width 38 height 8
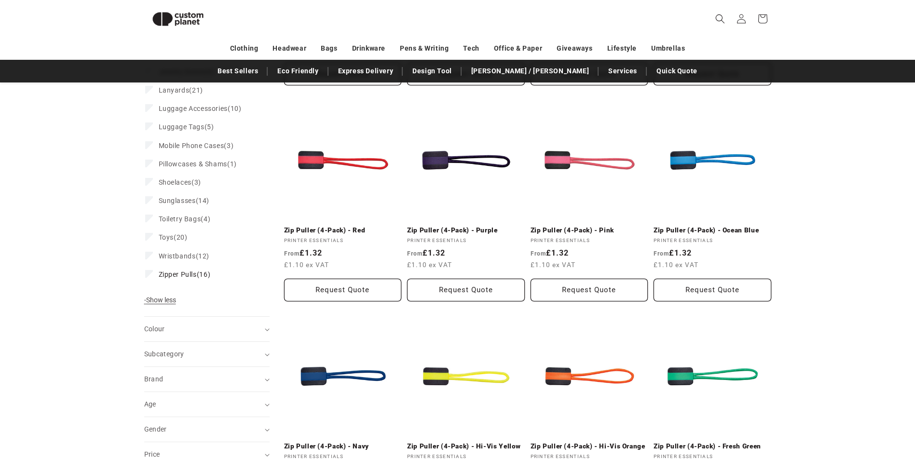
scroll to position [180, 0]
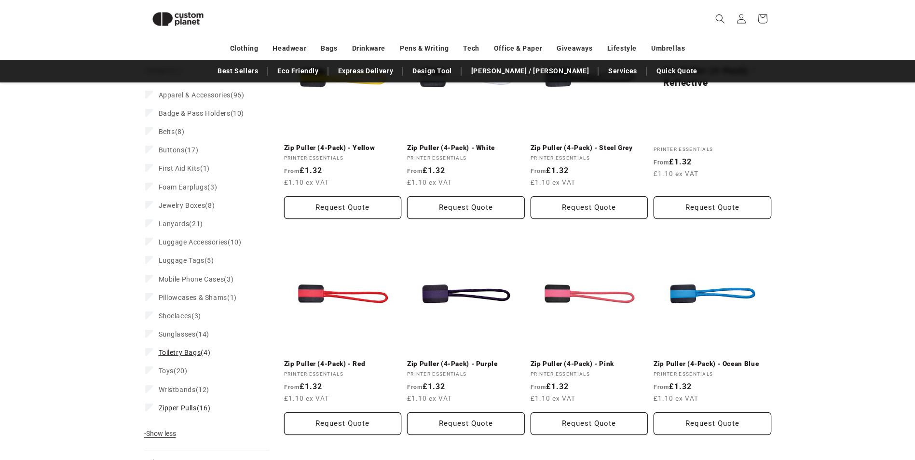
click at [197, 353] on span "Toiletry Bags" at bounding box center [180, 353] width 42 height 8
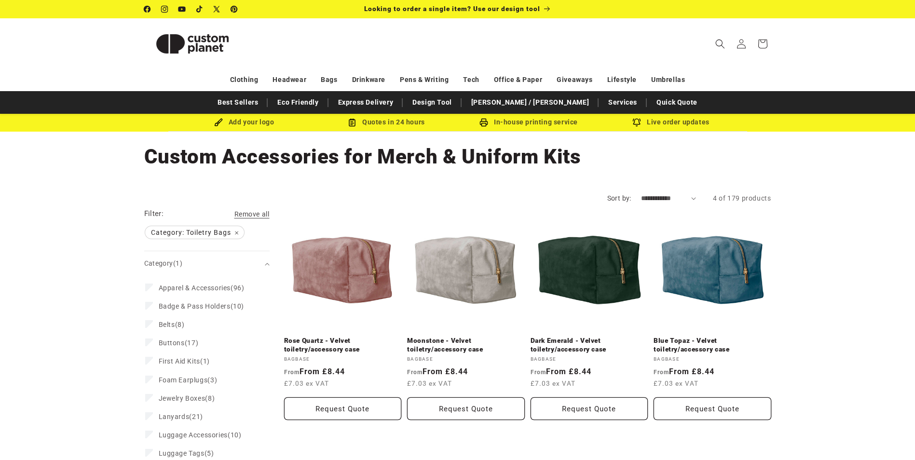
scroll to position [97, 0]
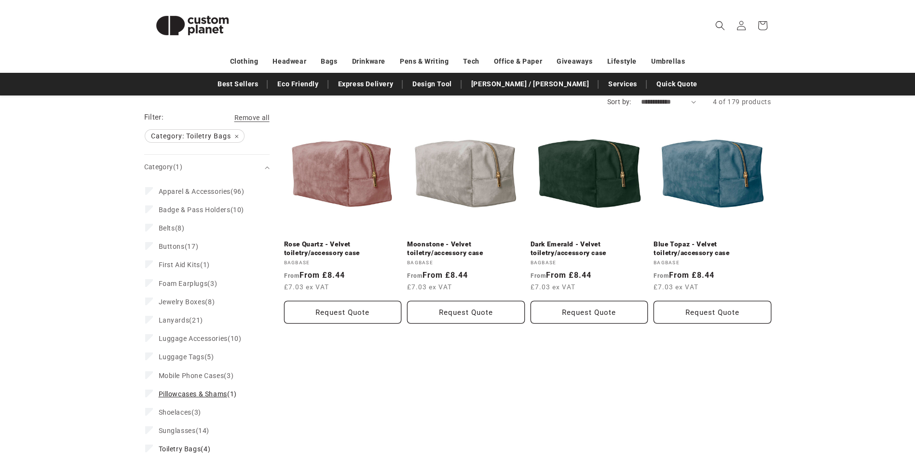
click at [218, 393] on span "Pillowcases & Shams" at bounding box center [193, 394] width 69 height 8
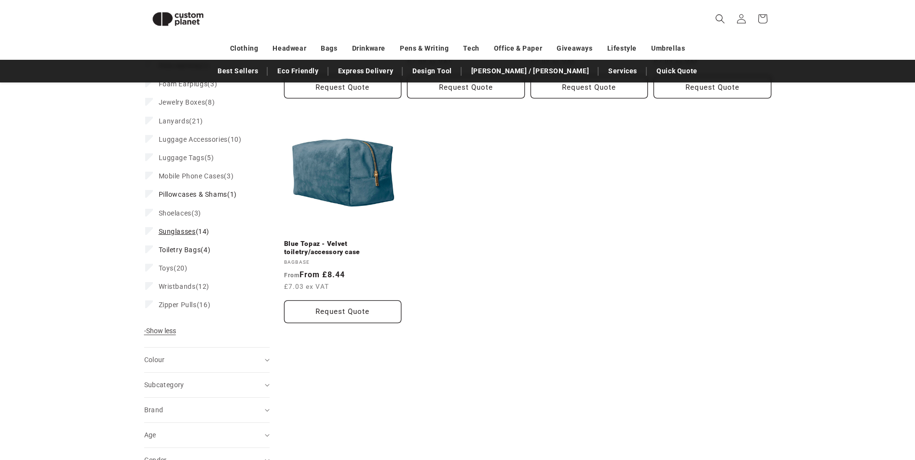
scroll to position [325, 0]
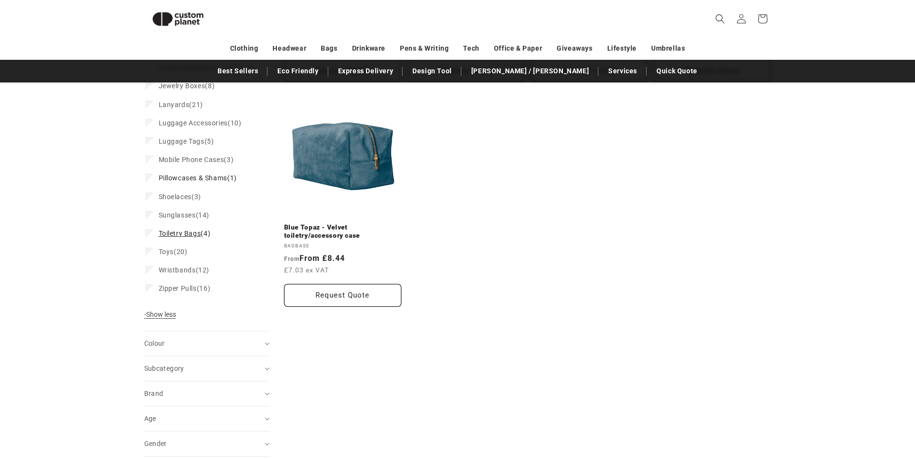
click at [189, 233] on span "Toiletry Bags" at bounding box center [180, 234] width 42 height 8
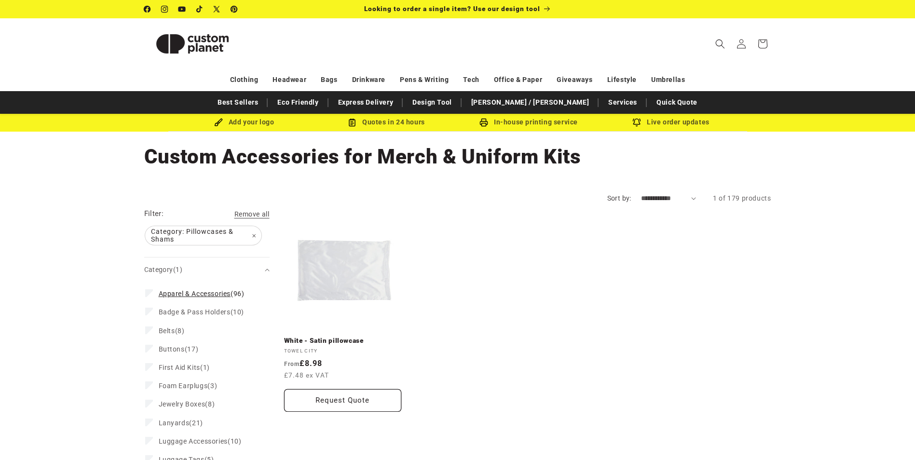
click at [208, 292] on span "Apparel & Accessories" at bounding box center [195, 294] width 72 height 8
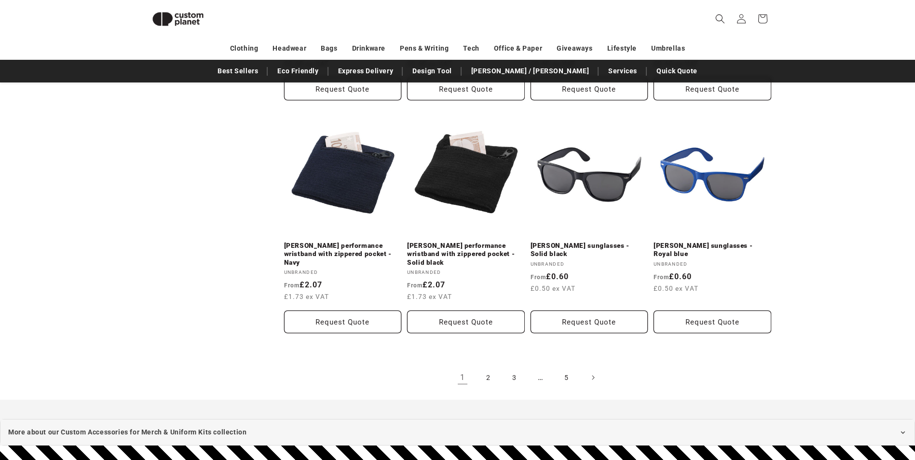
scroll to position [999, 0]
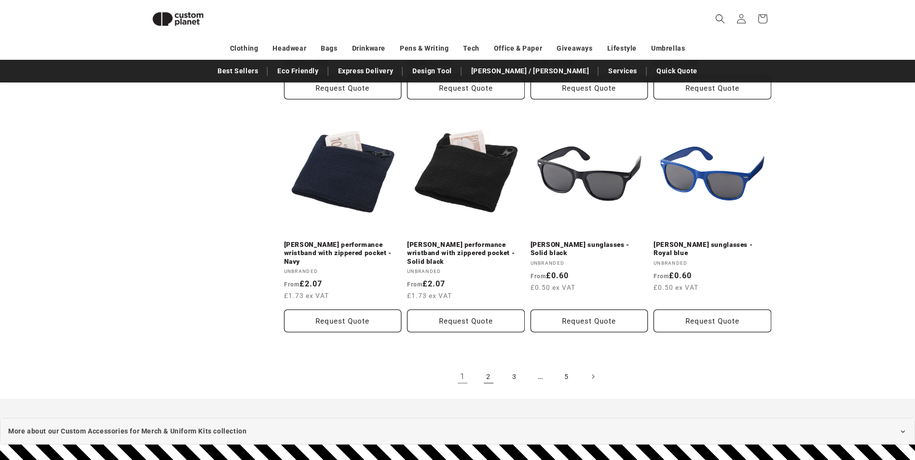
click at [486, 366] on link "2" at bounding box center [488, 376] width 21 height 21
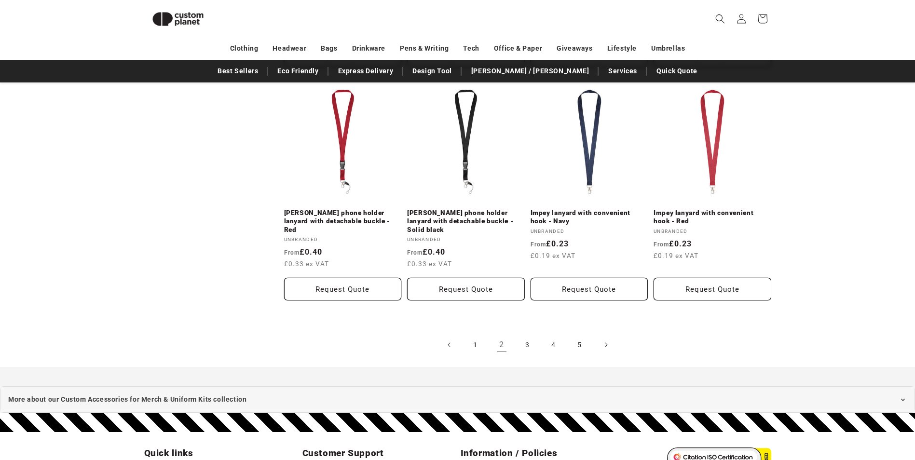
scroll to position [1048, 0]
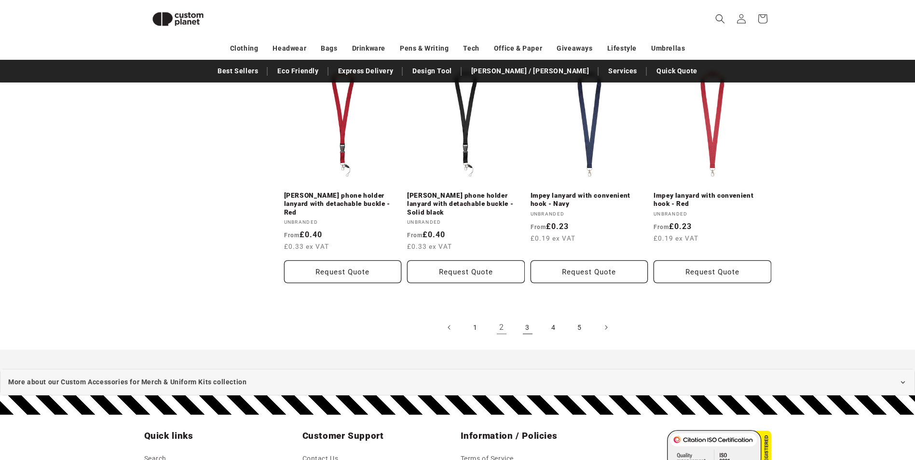
click at [527, 317] on link "3" at bounding box center [527, 327] width 21 height 21
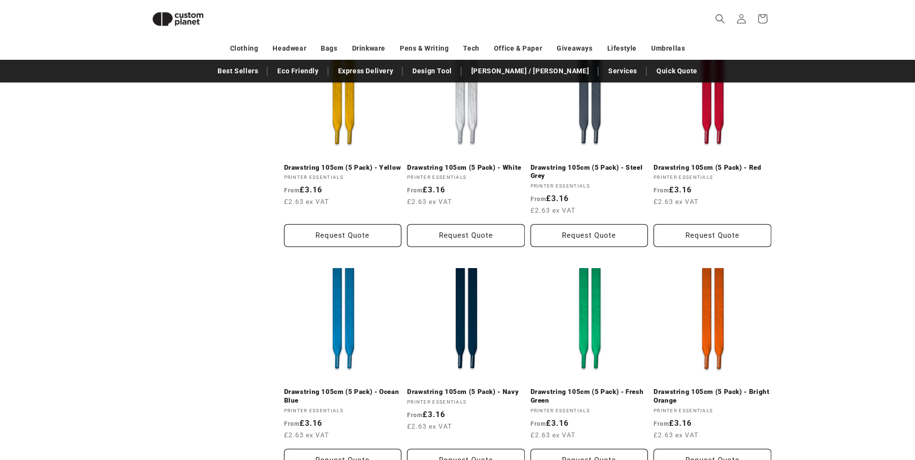
scroll to position [1000, 0]
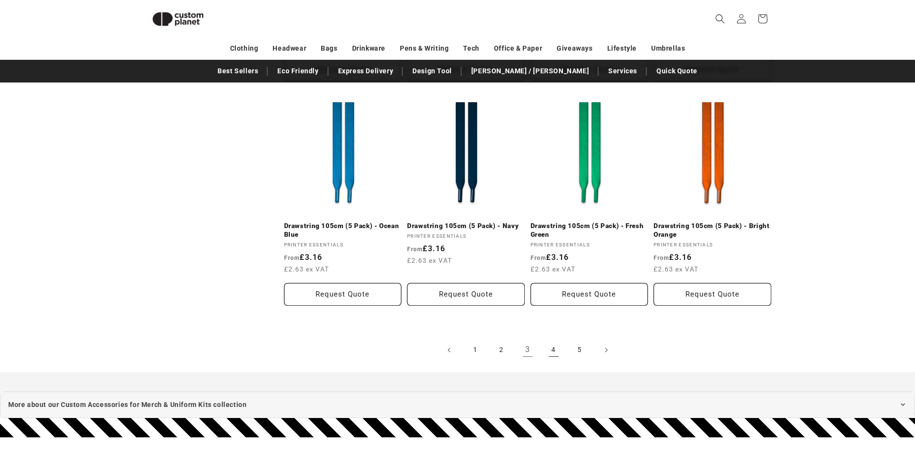
click at [554, 349] on link "4" at bounding box center [553, 350] width 21 height 21
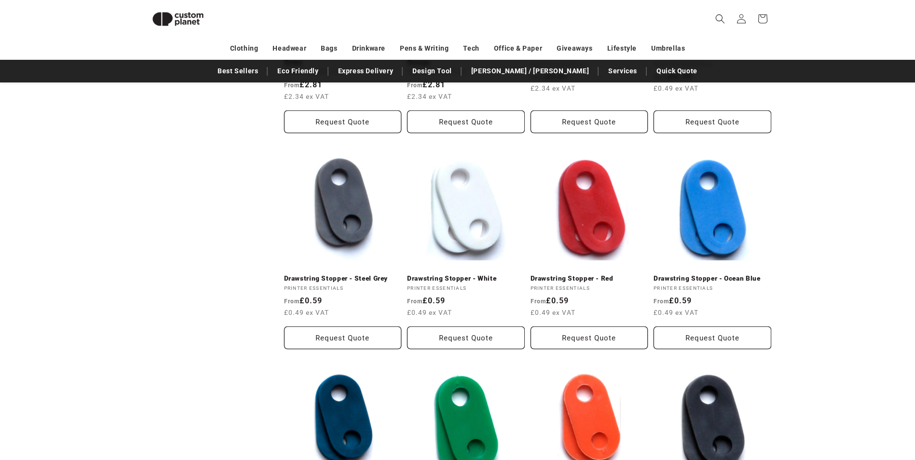
scroll to position [952, 0]
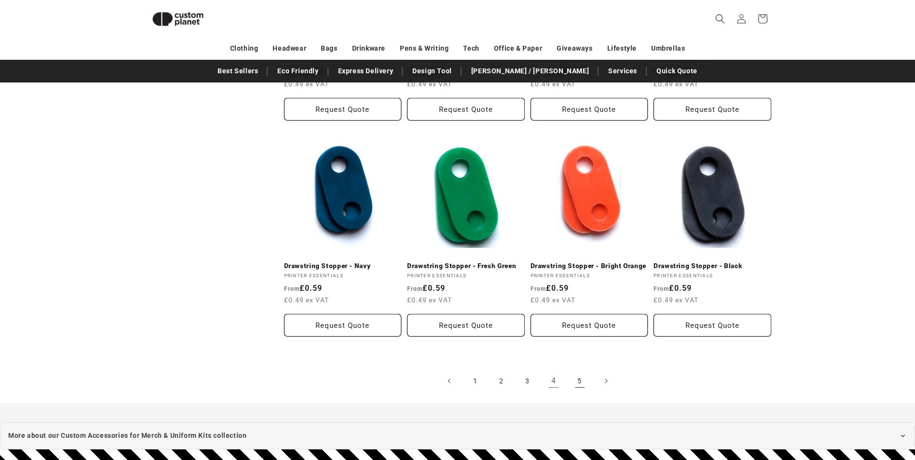
click at [580, 379] on link "5" at bounding box center [579, 381] width 21 height 21
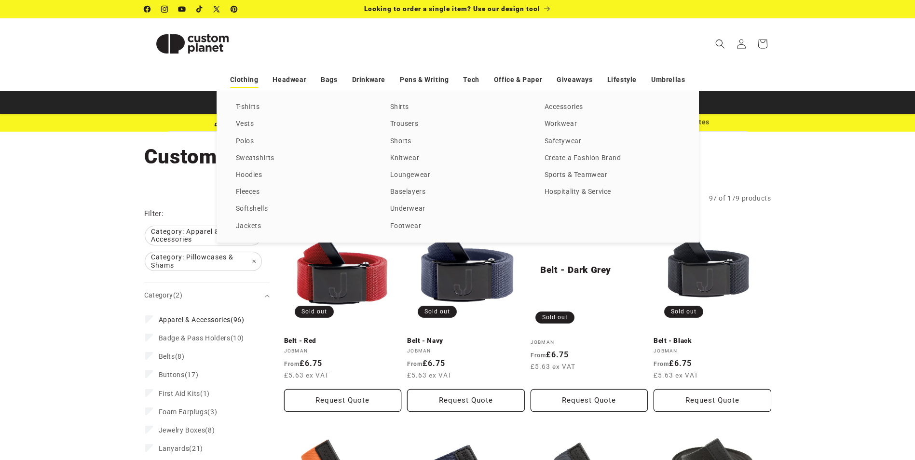
click at [247, 79] on link "Clothing" at bounding box center [244, 79] width 28 height 17
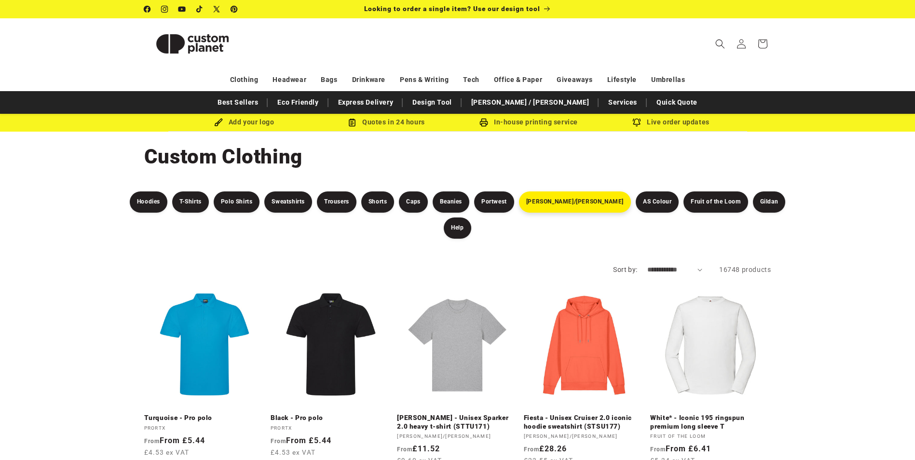
click at [562, 207] on link "Stanley/Stella" at bounding box center [575, 202] width 112 height 21
